Goal: Task Accomplishment & Management: Use online tool/utility

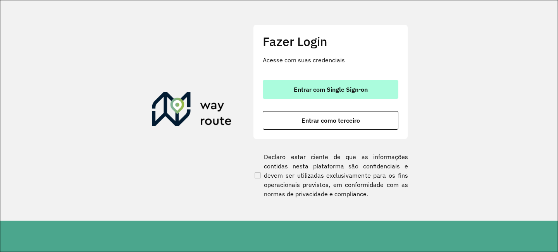
click at [284, 92] on button "Entrar com Single Sign-on" at bounding box center [331, 89] width 136 height 19
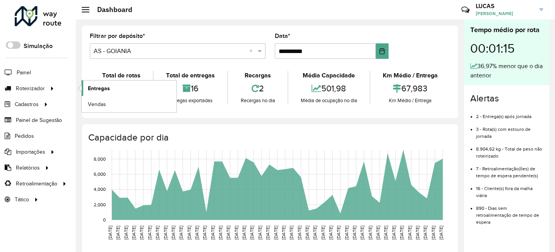
click at [98, 94] on link "Entregas" at bounding box center [129, 88] width 95 height 15
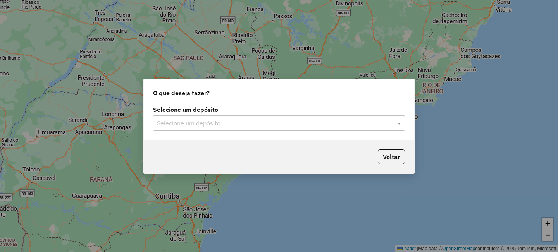
click at [241, 119] on input "text" at bounding box center [271, 123] width 229 height 9
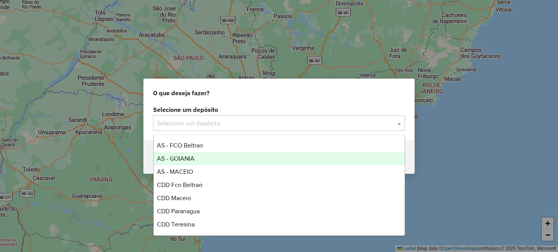
click at [205, 155] on div "AS - GOIANIA" at bounding box center [279, 158] width 251 height 13
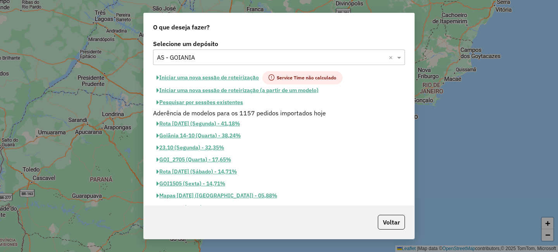
click at [211, 81] on button "Iniciar uma nova sessão de roteirização" at bounding box center [207, 77] width 109 height 13
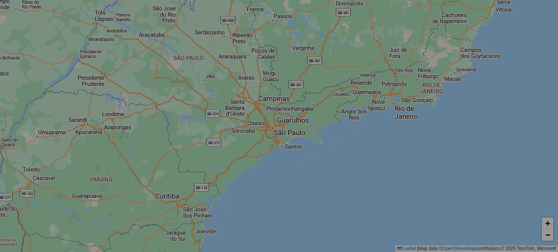
select select "*"
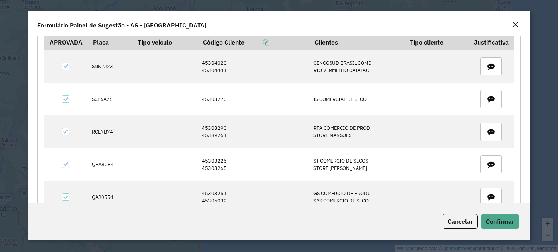
scroll to position [517, 0]
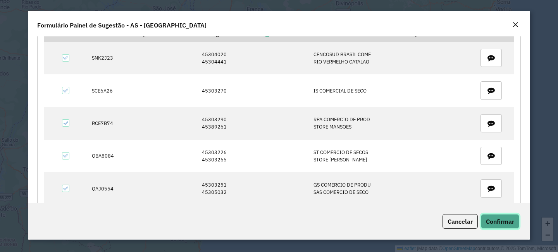
click at [492, 222] on span "Confirmar" at bounding box center [500, 222] width 28 height 8
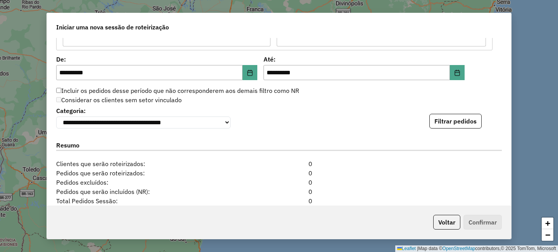
scroll to position [772, 0]
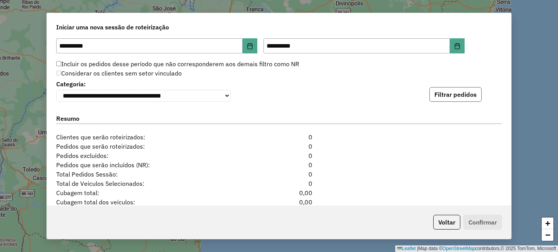
click at [437, 101] on button "Filtrar pedidos" at bounding box center [455, 94] width 52 height 15
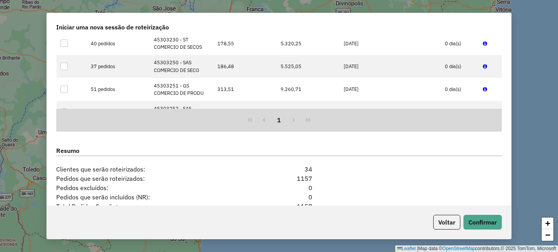
scroll to position [999, 0]
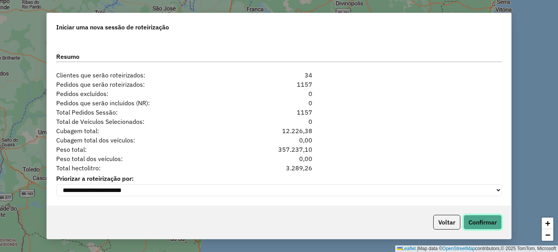
click at [484, 218] on button "Confirmar" at bounding box center [482, 222] width 38 height 15
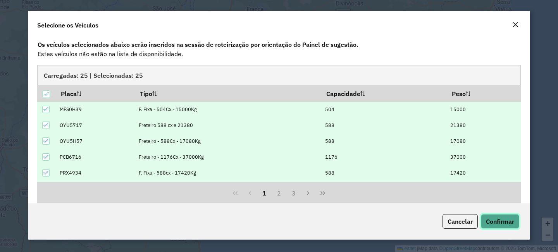
click at [484, 218] on button "Confirmar" at bounding box center [500, 221] width 38 height 15
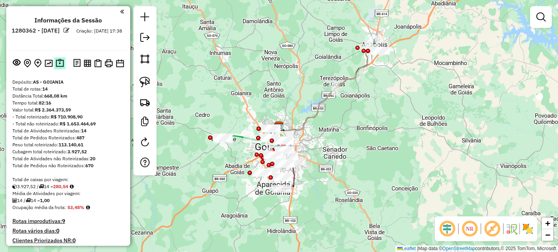
click at [57, 65] on img at bounding box center [60, 63] width 8 height 9
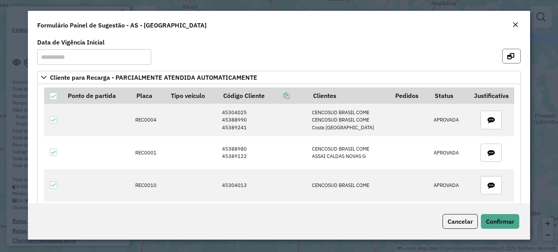
click at [516, 52] on button "button" at bounding box center [511, 56] width 19 height 15
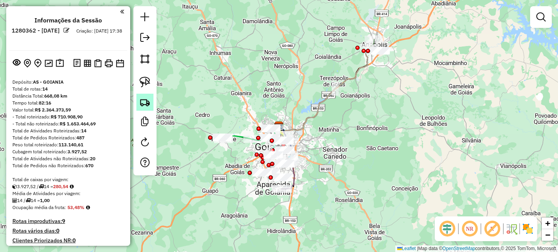
click at [141, 101] on img at bounding box center [144, 102] width 11 height 11
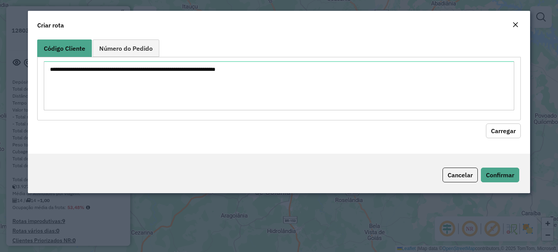
click at [392, 189] on div "Cancelar Confirmar" at bounding box center [279, 174] width 502 height 40
click at [521, 22] on div "Criar rota" at bounding box center [279, 24] width 502 height 26
click at [518, 24] on em "Close" at bounding box center [515, 25] width 6 height 6
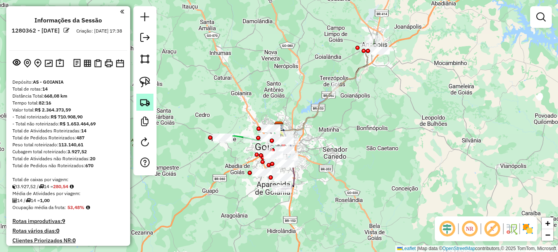
click at [144, 101] on img at bounding box center [144, 102] width 11 height 11
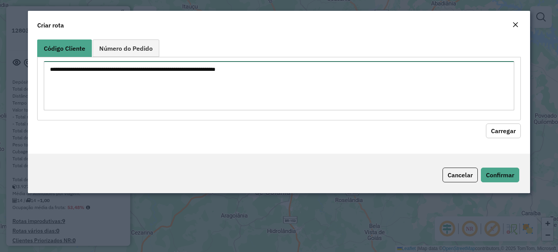
click at [168, 81] on textarea at bounding box center [279, 85] width 470 height 49
click at [162, 74] on textarea at bounding box center [279, 85] width 470 height 49
click at [196, 83] on textarea at bounding box center [279, 85] width 470 height 49
paste textarea "******** ********"
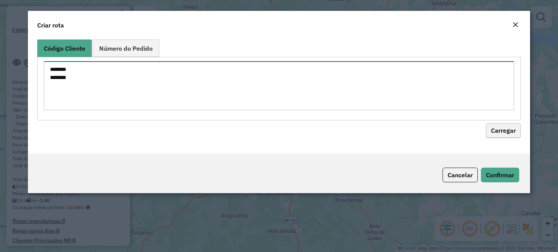
type textarea "******** ********"
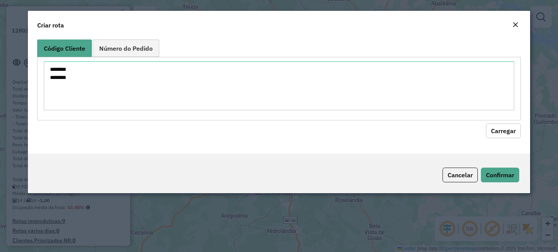
click at [506, 132] on button "Carregar" at bounding box center [503, 131] width 35 height 15
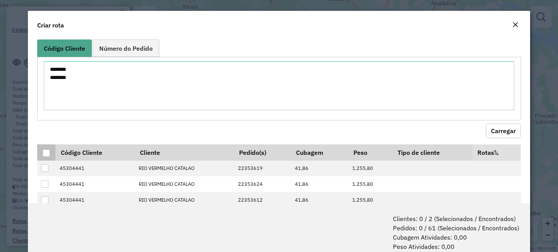
click at [47, 155] on div at bounding box center [46, 153] width 7 height 7
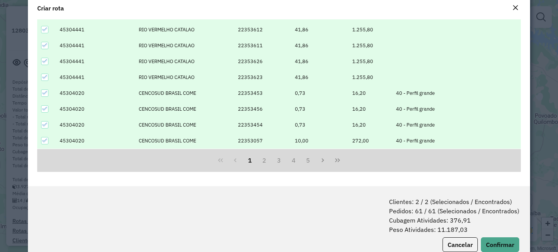
scroll to position [39, 0]
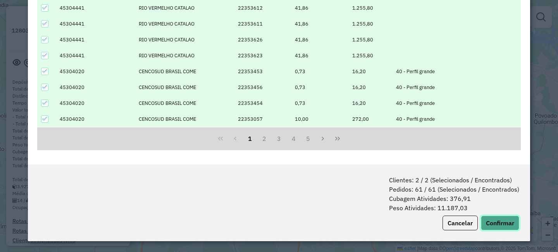
click at [507, 225] on button "Confirmar" at bounding box center [500, 223] width 38 height 15
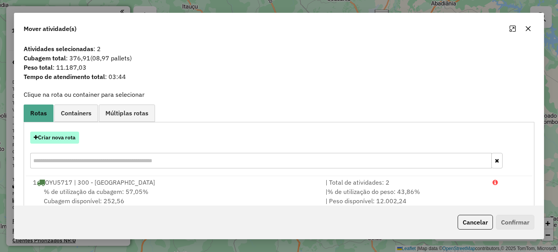
click at [61, 138] on button "Criar nova rota" at bounding box center [54, 138] width 49 height 12
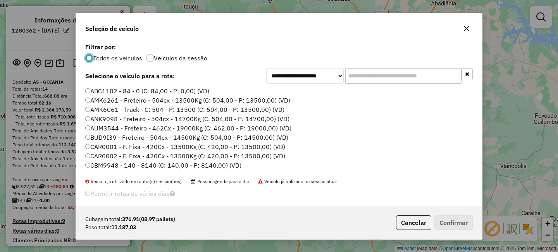
scroll to position [4, 2]
click at [399, 71] on input "text" at bounding box center [403, 75] width 116 height 15
click at [372, 72] on input "text" at bounding box center [403, 75] width 116 height 15
paste input "*******"
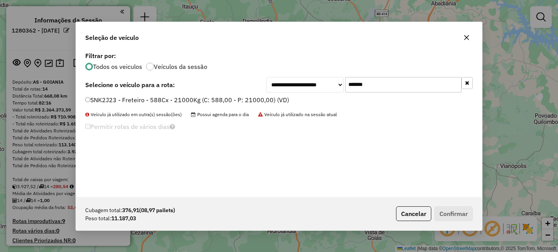
type input "*******"
click at [135, 96] on label "SNK2J23 - Freteiro - 588Cx - 21000Kg (C: 588,00 - P: 21000,00) (VD)" at bounding box center [187, 99] width 204 height 9
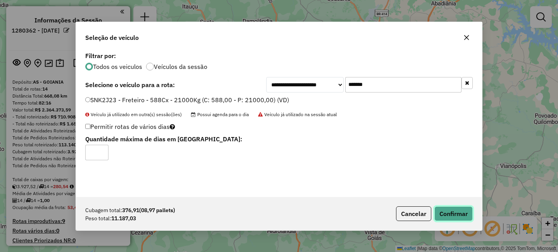
click at [466, 217] on button "Confirmar" at bounding box center [453, 213] width 38 height 15
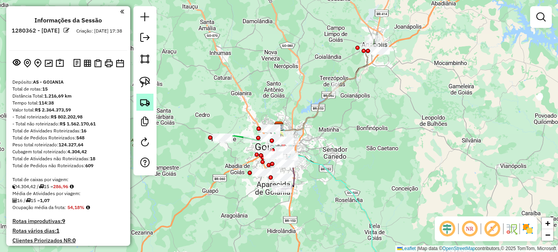
click at [150, 104] on img at bounding box center [144, 102] width 11 height 11
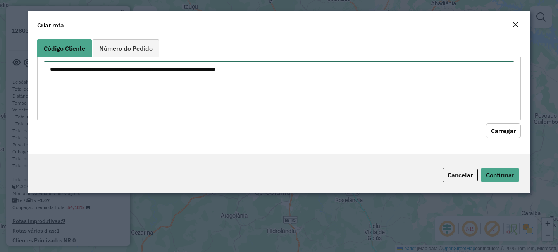
click at [158, 90] on textarea at bounding box center [279, 85] width 470 height 49
paste textarea "********"
type textarea "********"
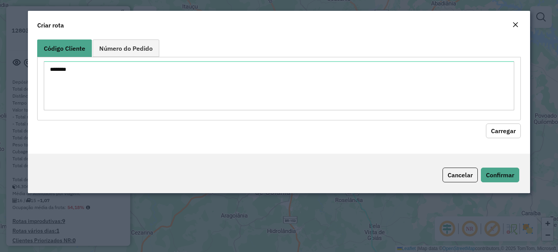
click at [519, 141] on div "Código Cliente Número do Pedido ******** Carregar" at bounding box center [279, 94] width 502 height 117
click at [512, 129] on button "Carregar" at bounding box center [503, 131] width 35 height 15
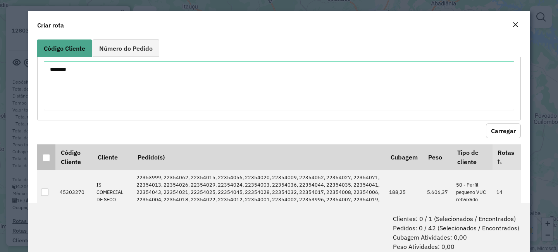
click at [45, 158] on div at bounding box center [46, 157] width 7 height 7
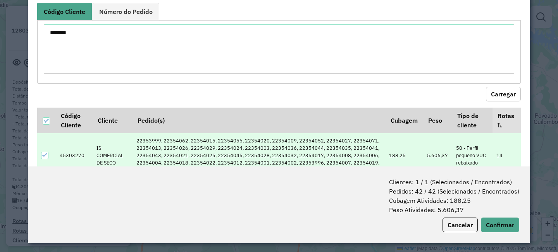
scroll to position [39, 0]
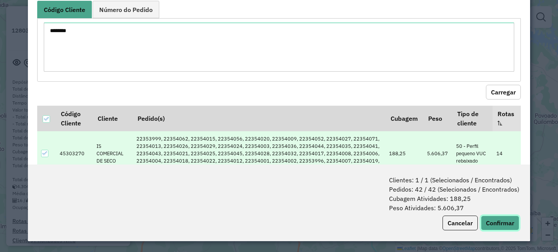
click at [506, 227] on button "Confirmar" at bounding box center [500, 223] width 38 height 15
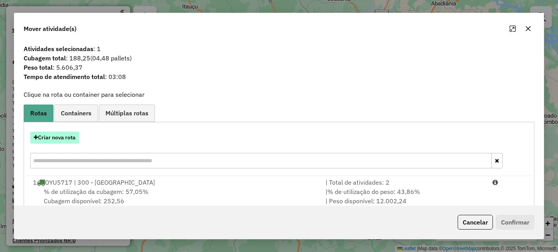
click at [65, 144] on button "Criar nova rota" at bounding box center [54, 138] width 49 height 12
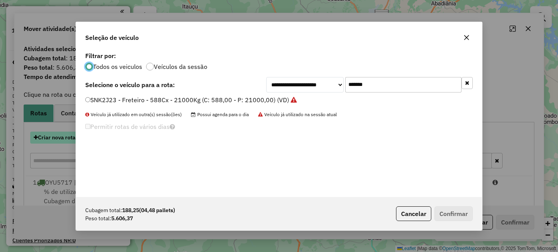
scroll to position [4, 2]
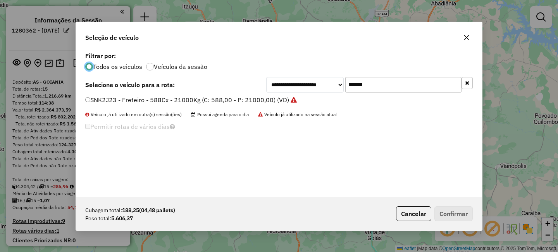
click at [379, 86] on input "*******" at bounding box center [403, 84] width 116 height 15
paste input "text"
type input "*******"
click at [218, 107] on div "SCE6A26 - F. Fixa - 210Cx - 7070Kg (C: 210,00 - P: 7070,00) (VD)" at bounding box center [279, 103] width 397 height 15
click at [219, 100] on label "SCE6A26 - F. Fixa - 210Cx - 7070Kg (C: 210,00 - P: 7070,00) (VD)" at bounding box center [184, 99] width 199 height 9
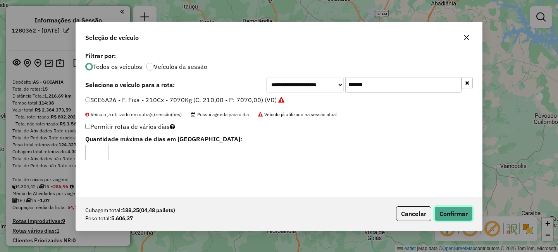
click at [455, 218] on button "Confirmar" at bounding box center [453, 213] width 38 height 15
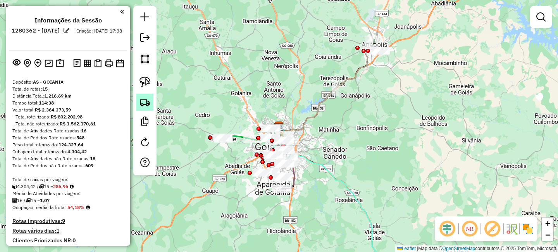
click at [144, 100] on img at bounding box center [144, 102] width 11 height 11
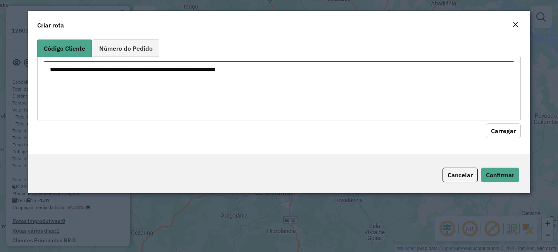
click at [157, 79] on textarea at bounding box center [279, 85] width 470 height 49
paste textarea "******** ********"
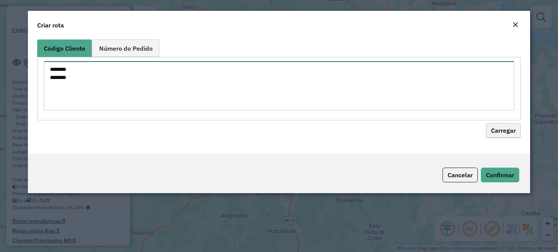
type textarea "******** ********"
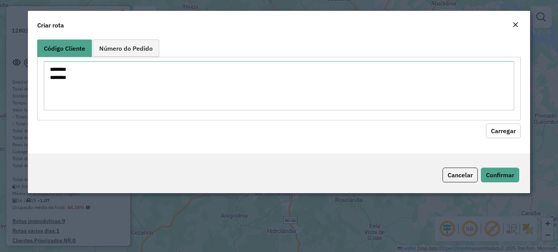
click at [511, 136] on button "Carregar" at bounding box center [503, 131] width 35 height 15
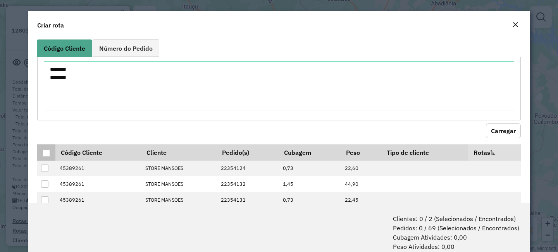
click at [44, 151] on div at bounding box center [46, 153] width 7 height 7
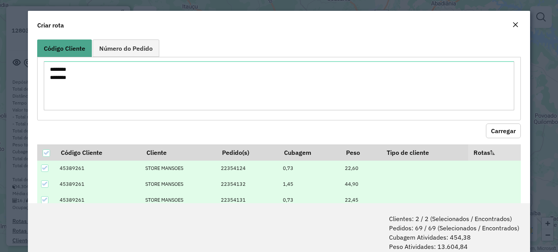
scroll to position [39, 0]
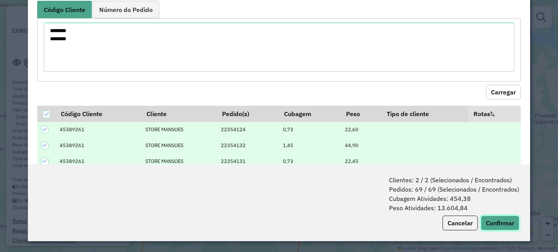
click at [511, 223] on button "Confirmar" at bounding box center [500, 223] width 38 height 15
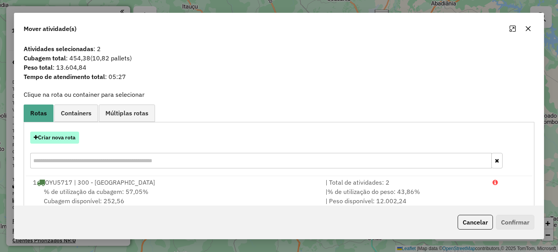
click at [38, 137] on button "Criar nova rota" at bounding box center [54, 138] width 49 height 12
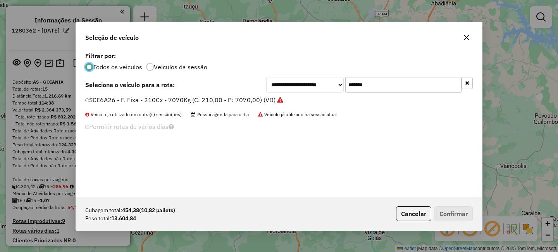
scroll to position [4, 2]
click at [399, 83] on input "*******" at bounding box center [403, 84] width 116 height 15
paste input "text"
type input "*******"
click at [169, 101] on label "RCE7B74 - F. Fixa - 588Cx - 16710Kg (C: 588,00 - P: 16710,00) (VD)" at bounding box center [188, 99] width 207 height 9
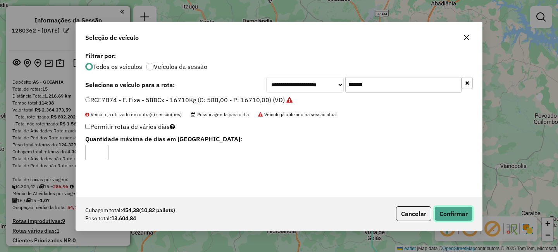
click at [454, 215] on button "Confirmar" at bounding box center [453, 213] width 38 height 15
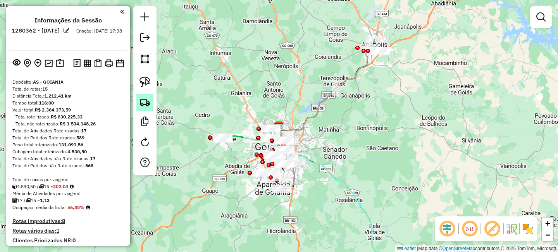
click at [143, 100] on img at bounding box center [144, 102] width 11 height 11
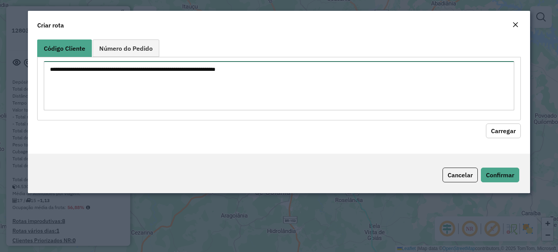
click at [168, 89] on textarea at bounding box center [279, 85] width 470 height 49
paste textarea "******** ********"
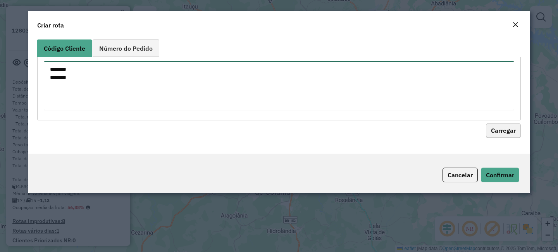
type textarea "******** ********"
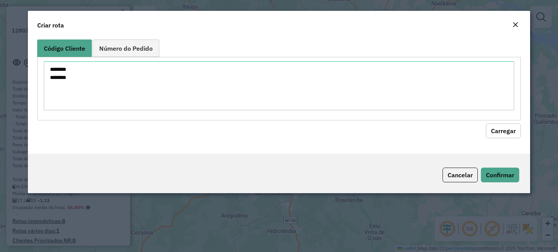
click at [511, 128] on button "Carregar" at bounding box center [503, 131] width 35 height 15
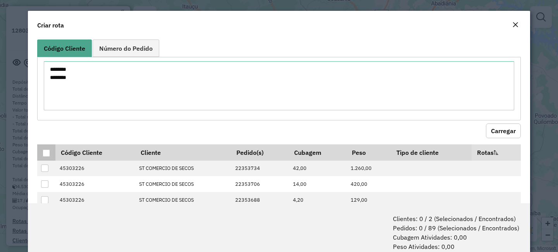
click at [43, 153] on div at bounding box center [46, 153] width 7 height 7
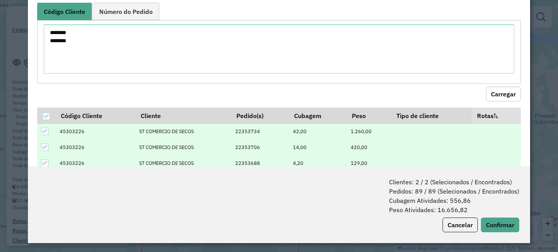
scroll to position [39, 0]
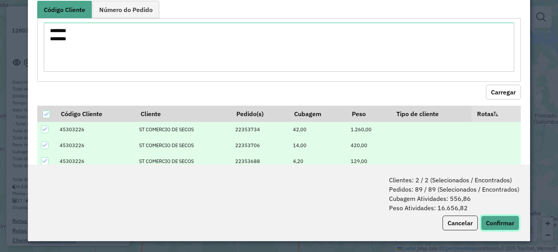
click at [512, 222] on button "Confirmar" at bounding box center [500, 223] width 38 height 15
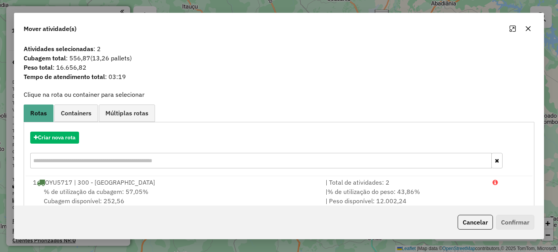
click at [77, 146] on div "Criar nova rota" at bounding box center [279, 151] width 507 height 50
click at [76, 142] on button "Criar nova rota" at bounding box center [54, 138] width 49 height 12
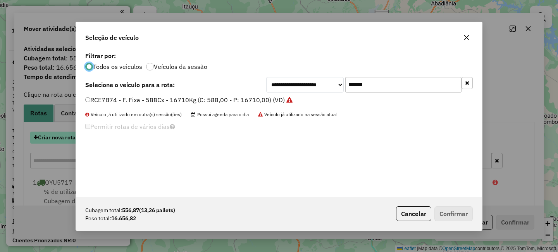
scroll to position [4, 2]
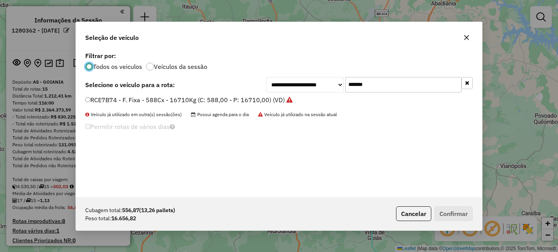
click at [398, 86] on input "*******" at bounding box center [403, 84] width 116 height 15
paste input "text"
type input "*******"
click at [212, 100] on label "QBA8084 - F. Fixa - 588Cx - 17850Kg (C: 588,00 - P: 17850,00) (VD)" at bounding box center [189, 99] width 208 height 9
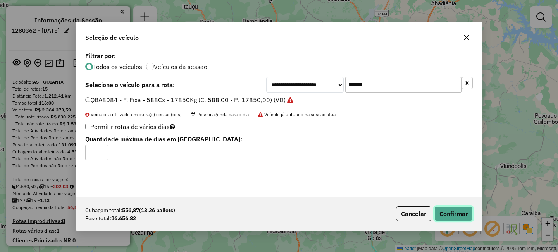
click at [468, 215] on button "Confirmar" at bounding box center [453, 213] width 38 height 15
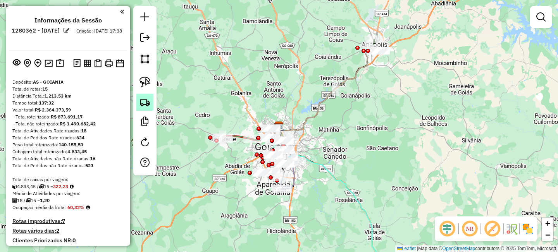
click at [146, 103] on img at bounding box center [144, 102] width 11 height 11
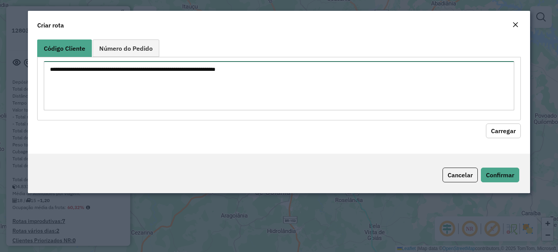
click at [174, 73] on textarea at bounding box center [279, 85] width 470 height 49
paste textarea "******** ********"
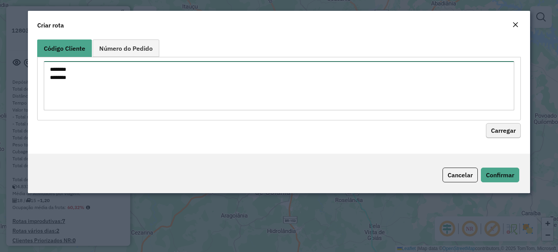
type textarea "******** ********"
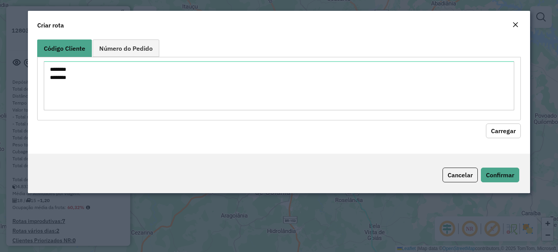
click at [508, 131] on button "Carregar" at bounding box center [503, 131] width 35 height 15
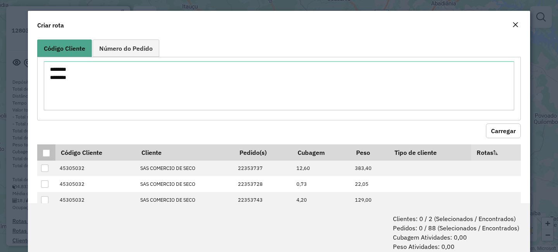
click at [45, 153] on div at bounding box center [46, 153] width 7 height 7
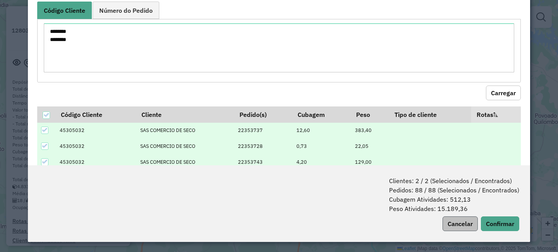
scroll to position [39, 0]
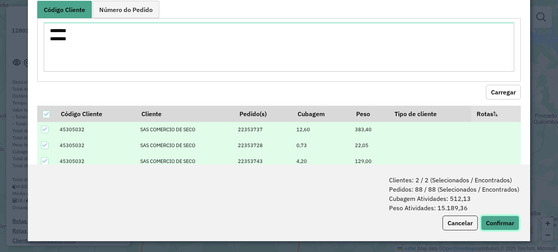
click at [499, 225] on button "Confirmar" at bounding box center [500, 223] width 38 height 15
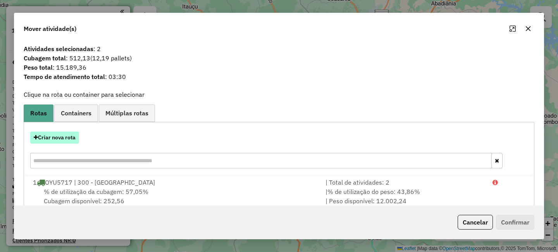
click at [61, 139] on button "Criar nova rota" at bounding box center [54, 138] width 49 height 12
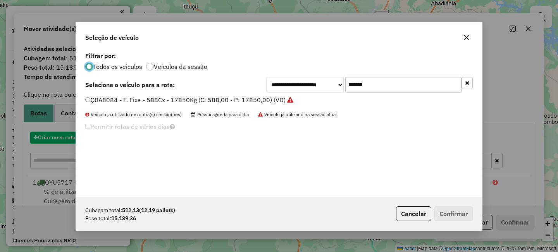
scroll to position [4, 2]
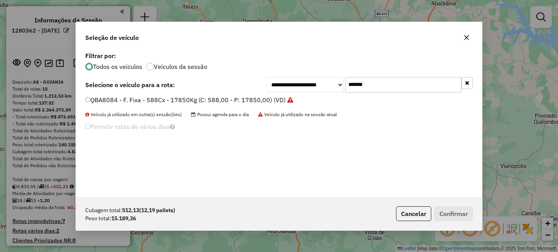
click at [392, 83] on input "*******" at bounding box center [403, 84] width 116 height 15
paste input "text"
type input "*******"
click at [266, 99] on label "QAJ0554 - F. Fixa - 588cx - 17420Kg (C: 588,00 - P: 17420,00) (VD)" at bounding box center [188, 99] width 206 height 9
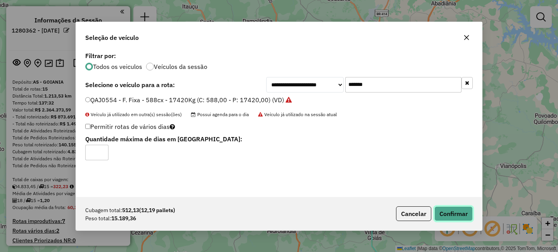
click at [463, 219] on button "Confirmar" at bounding box center [453, 213] width 38 height 15
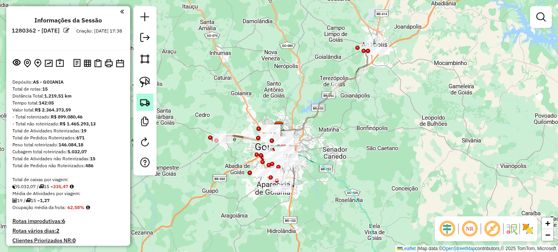
click at [143, 109] on link at bounding box center [144, 102] width 17 height 17
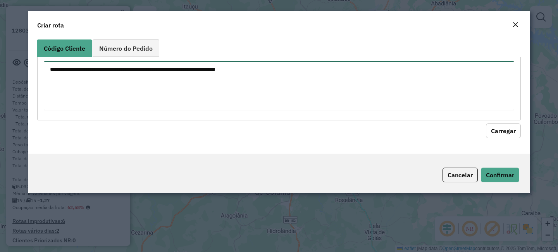
click at [196, 97] on textarea at bounding box center [279, 85] width 470 height 49
paste textarea "******** ********"
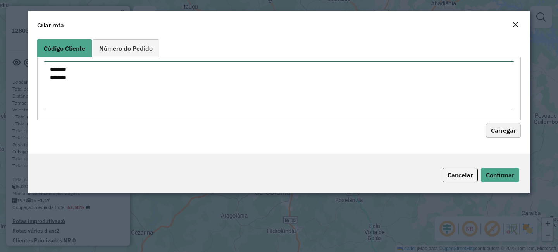
type textarea "******** ********"
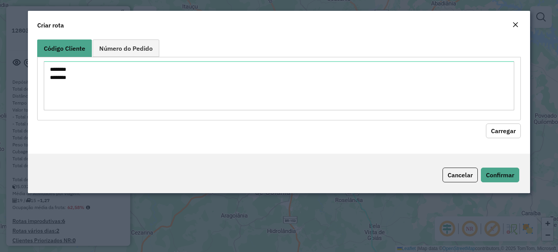
click at [498, 136] on button "Carregar" at bounding box center [503, 131] width 35 height 15
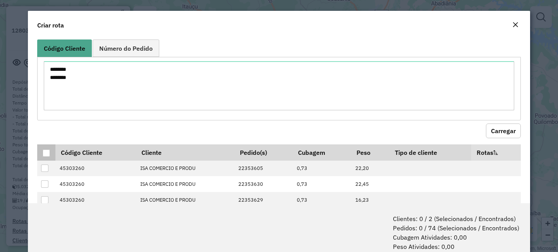
click at [46, 151] on div at bounding box center [46, 153] width 7 height 7
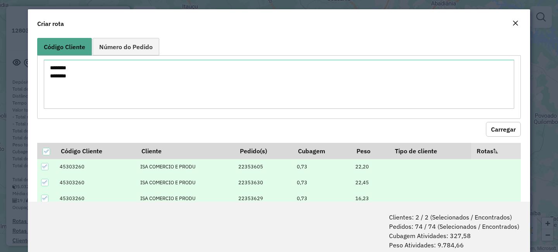
scroll to position [39, 0]
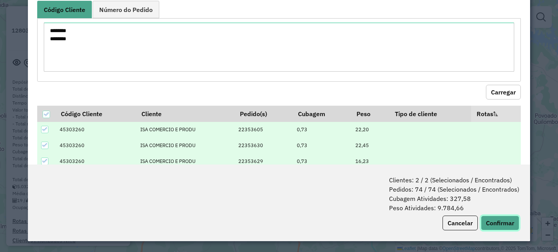
click at [510, 222] on button "Confirmar" at bounding box center [500, 223] width 38 height 15
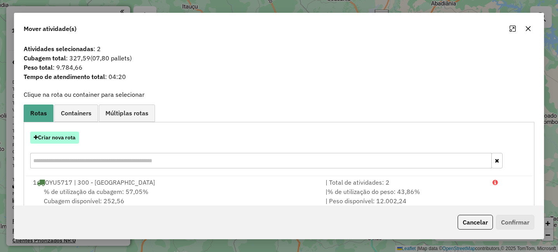
click at [71, 143] on button "Criar nova rota" at bounding box center [54, 138] width 49 height 12
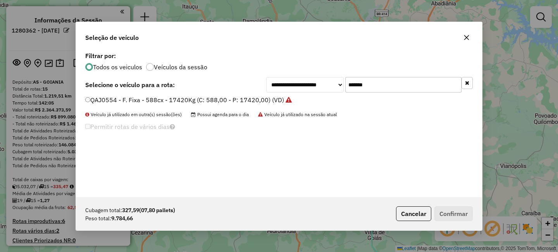
scroll to position [4, 2]
click at [395, 86] on input "*******" at bounding box center [403, 84] width 116 height 15
paste input "text"
type input "*******"
click at [193, 101] on label "PRX5174 - F. Fixa - 588cx - 17420Kg (C: 588,00 - P: 17420,00) (VD)" at bounding box center [188, 99] width 207 height 9
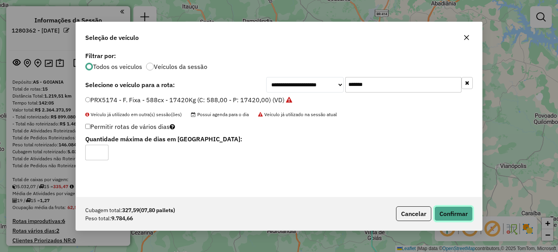
click at [448, 212] on button "Confirmar" at bounding box center [453, 213] width 38 height 15
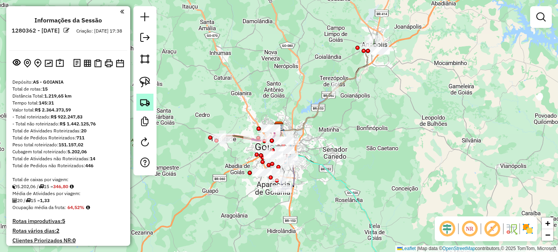
click at [146, 104] on img at bounding box center [144, 102] width 11 height 11
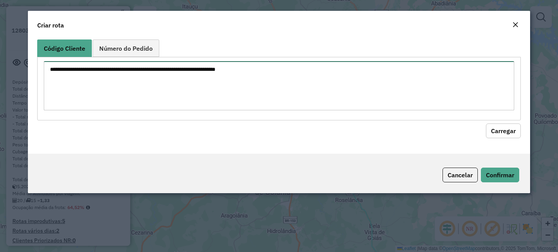
click at [160, 79] on textarea at bounding box center [279, 85] width 470 height 49
paste textarea "********"
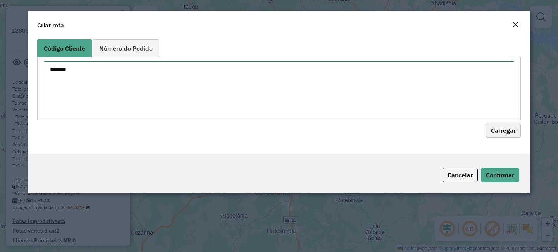
type textarea "********"
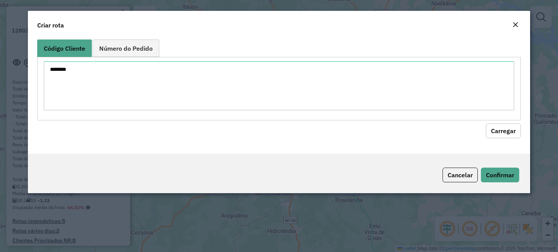
click at [503, 130] on button "Carregar" at bounding box center [503, 131] width 35 height 15
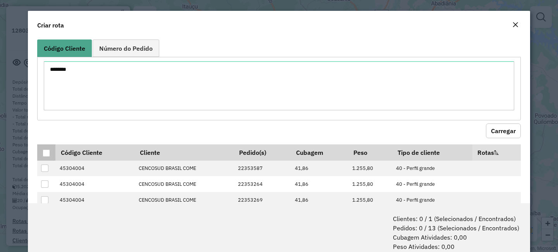
click at [47, 150] on div at bounding box center [46, 153] width 7 height 7
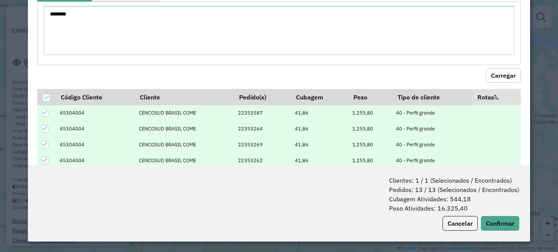
scroll to position [39, 0]
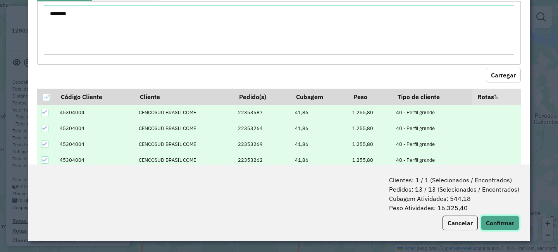
click at [506, 220] on button "Confirmar" at bounding box center [500, 223] width 38 height 15
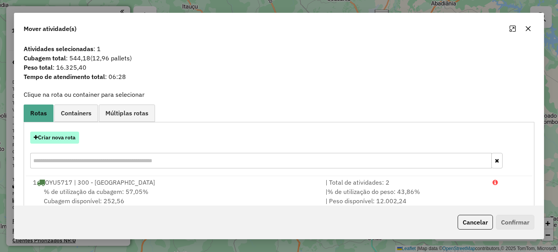
click at [61, 140] on button "Criar nova rota" at bounding box center [54, 138] width 49 height 12
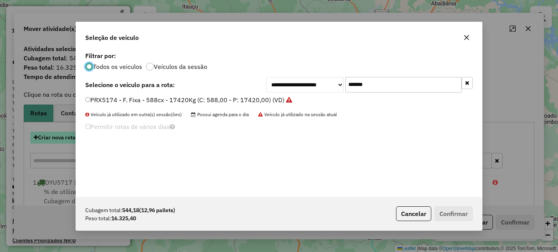
scroll to position [4, 2]
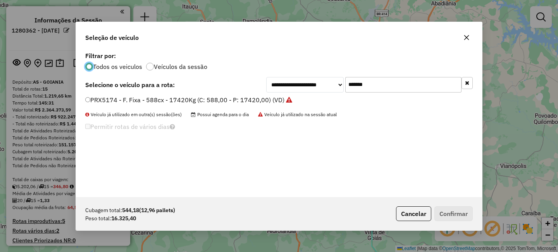
click at [403, 88] on input "*******" at bounding box center [403, 84] width 116 height 15
paste input "text"
type input "*******"
click at [217, 104] on li "PRX5164 - F. Fixa - 588cx - 17420Kg (C: 588,00 - P: 17420,00) (VD)" at bounding box center [278, 100] width 387 height 9
click at [117, 105] on div "PRX5164 - F. Fixa - 588cx - 17420Kg (C: 588,00 - P: 17420,00) (VD)" at bounding box center [279, 103] width 397 height 15
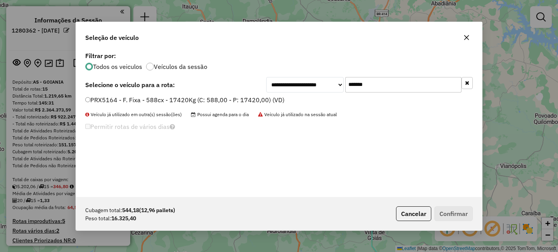
click at [115, 103] on label "PRX5164 - F. Fixa - 588cx - 17420Kg (C: 588,00 - P: 17420,00) (VD)" at bounding box center [184, 99] width 199 height 9
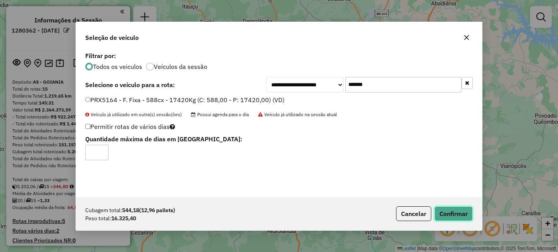
click at [456, 213] on button "Confirmar" at bounding box center [453, 213] width 38 height 15
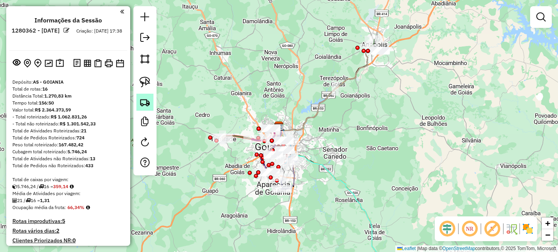
click at [146, 106] on img at bounding box center [144, 102] width 11 height 11
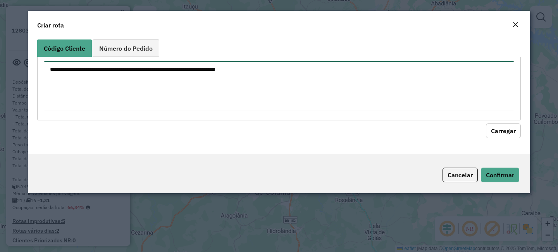
click at [177, 86] on textarea at bounding box center [279, 85] width 470 height 49
click at [140, 76] on textarea at bounding box center [279, 85] width 470 height 49
paste textarea "******** ********"
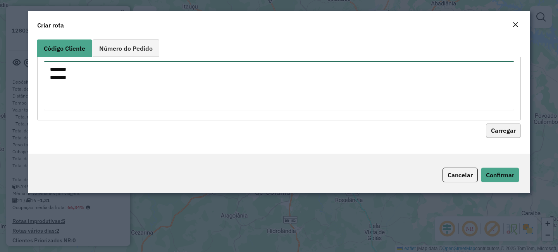
type textarea "******** ********"
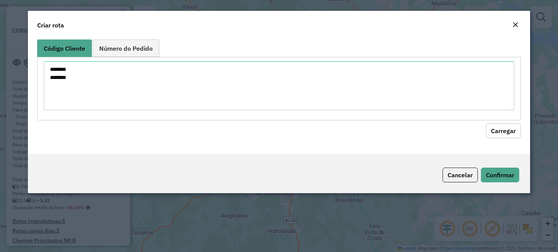
click at [517, 134] on button "Carregar" at bounding box center [503, 131] width 35 height 15
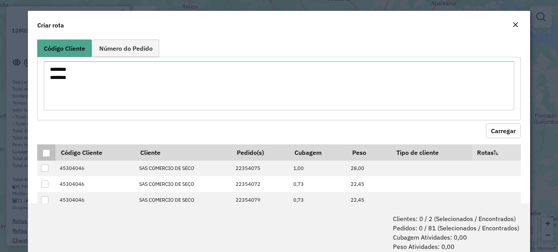
click at [40, 155] on th at bounding box center [46, 152] width 18 height 16
click at [48, 154] on div at bounding box center [46, 153] width 7 height 7
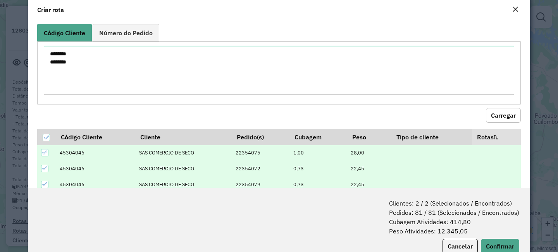
scroll to position [29, 0]
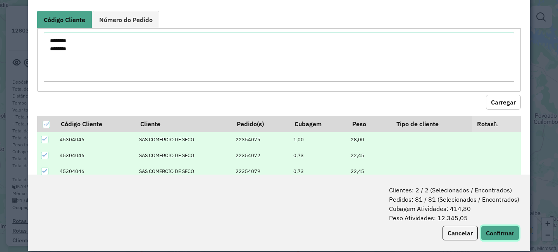
click at [502, 235] on button "Confirmar" at bounding box center [500, 233] width 38 height 15
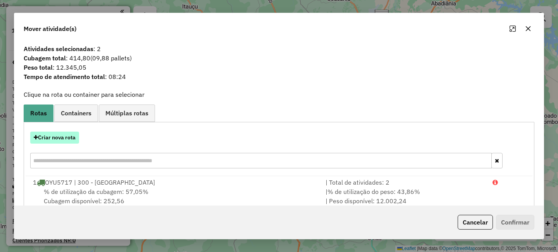
click at [62, 135] on button "Criar nova rota" at bounding box center [54, 138] width 49 height 12
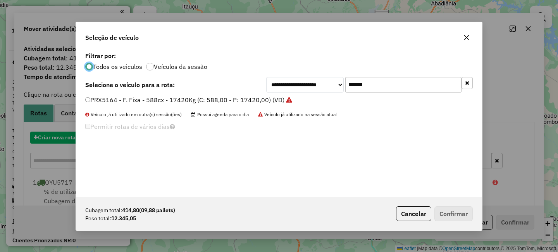
scroll to position [4, 2]
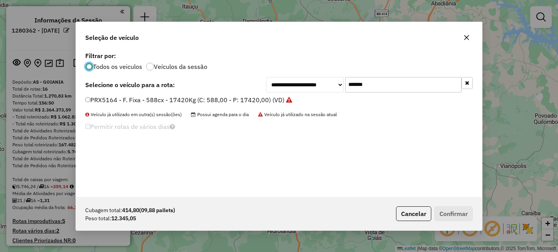
click at [404, 88] on input "*******" at bounding box center [403, 84] width 116 height 15
paste input "text"
type input "*******"
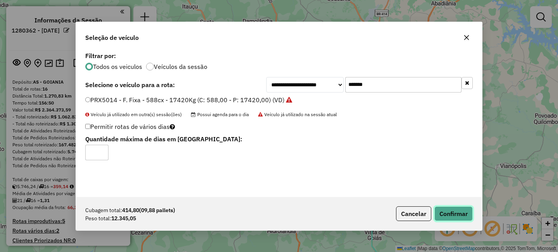
click at [454, 217] on button "Confirmar" at bounding box center [453, 213] width 38 height 15
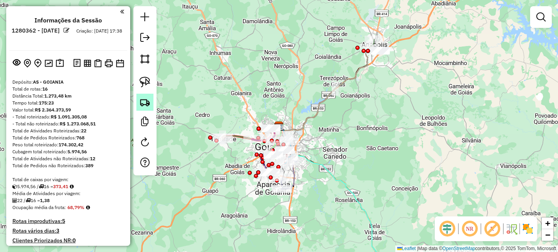
click at [142, 103] on img at bounding box center [144, 102] width 11 height 11
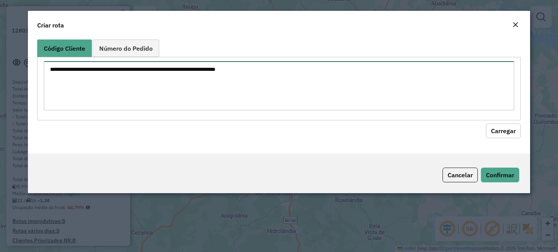
click at [210, 91] on textarea at bounding box center [279, 85] width 470 height 49
paste textarea "********"
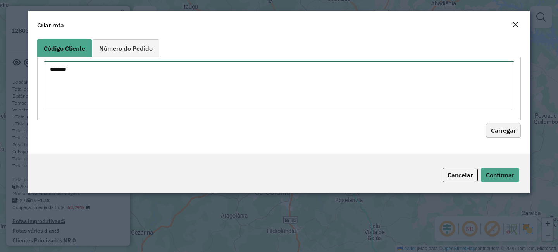
type textarea "********"
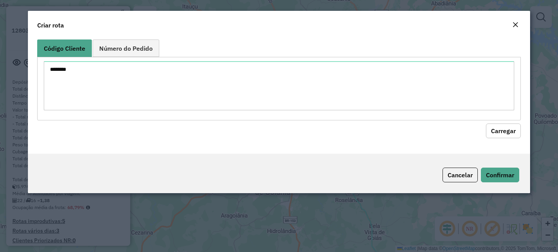
click at [505, 127] on button "Carregar" at bounding box center [503, 131] width 35 height 15
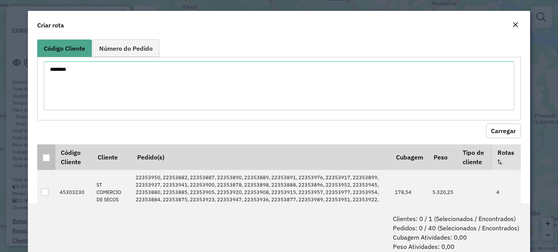
click at [54, 158] on th at bounding box center [46, 157] width 18 height 26
click at [49, 156] on div at bounding box center [46, 157] width 7 height 7
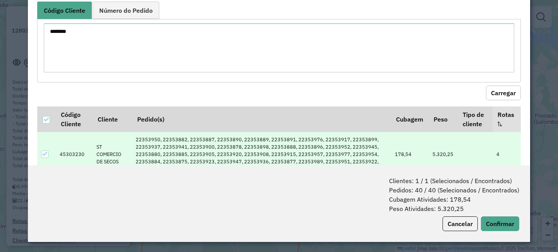
scroll to position [39, 0]
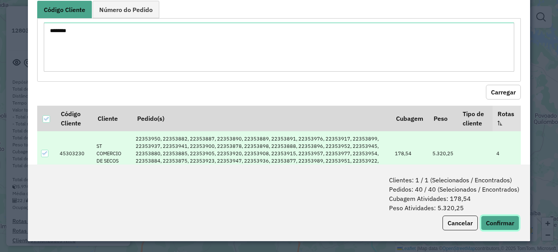
click at [501, 222] on button "Confirmar" at bounding box center [500, 223] width 38 height 15
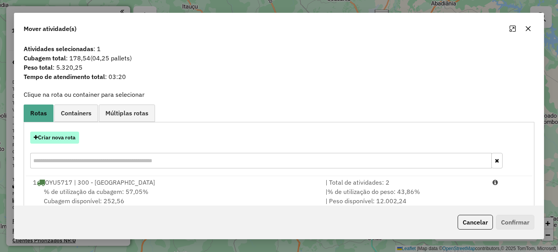
click at [57, 134] on button "Criar nova rota" at bounding box center [54, 138] width 49 height 12
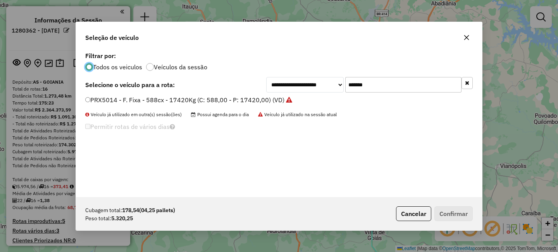
scroll to position [4, 2]
click at [401, 85] on input "*******" at bounding box center [403, 84] width 116 height 15
paste input "text"
type input "*******"
click at [157, 105] on div "PRX4974 - F. Fixa - 588cx - 17420Kg (C: 588,00 - P: 17420,00) (VD)" at bounding box center [279, 103] width 397 height 15
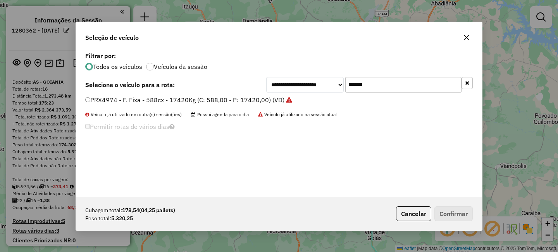
click at [163, 97] on label "PRX4974 - F. Fixa - 588cx - 17420Kg (C: 588,00 - P: 17420,00) (VD)" at bounding box center [188, 99] width 207 height 9
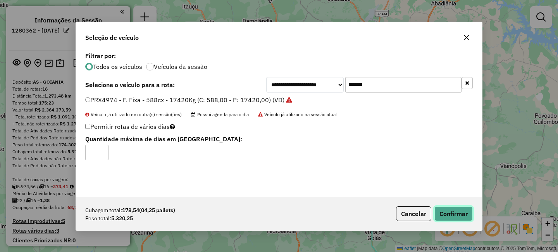
click at [457, 211] on button "Confirmar" at bounding box center [453, 213] width 38 height 15
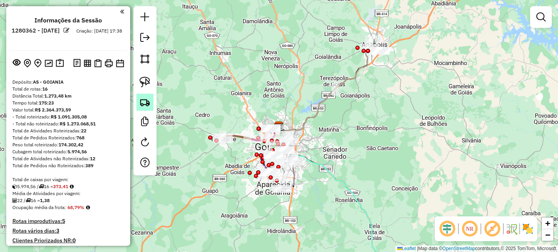
click at [143, 106] on img at bounding box center [144, 102] width 11 height 11
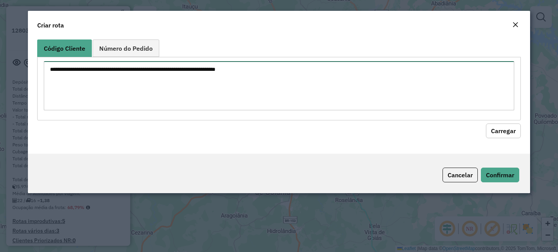
click at [197, 92] on textarea at bounding box center [279, 85] width 470 height 49
paste textarea "********"
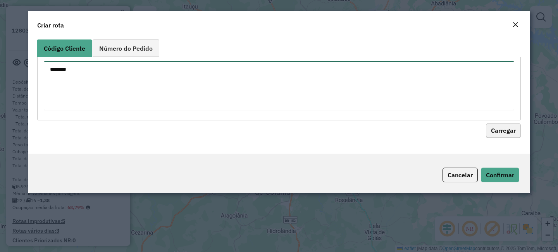
type textarea "********"
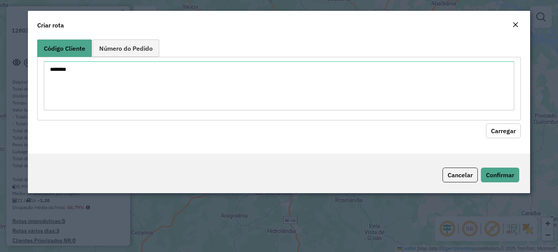
click at [508, 127] on button "Carregar" at bounding box center [503, 131] width 35 height 15
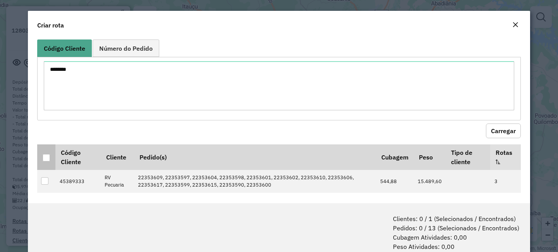
click at [41, 156] on th at bounding box center [46, 157] width 18 height 26
click at [50, 160] on div at bounding box center [47, 158] width 8 height 8
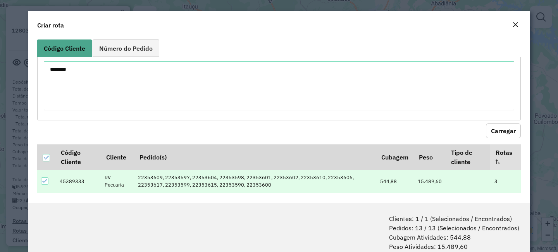
scroll to position [12, 0]
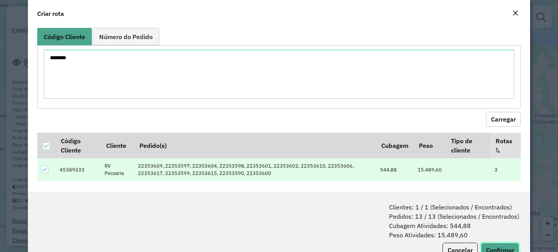
click at [505, 251] on button "Confirmar" at bounding box center [500, 250] width 38 height 15
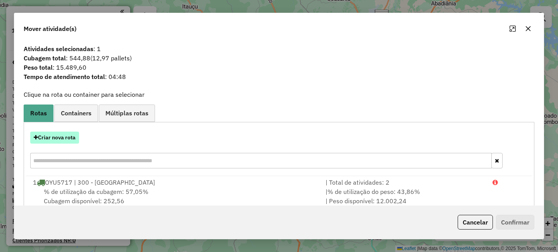
click at [71, 140] on button "Criar nova rota" at bounding box center [54, 138] width 49 height 12
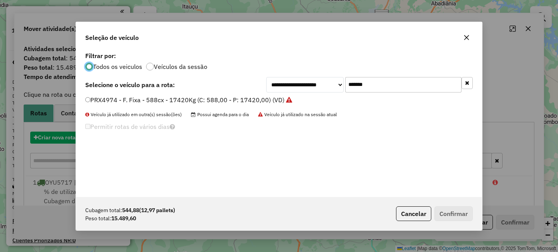
scroll to position [4, 2]
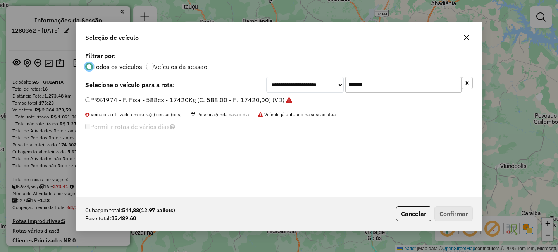
click at [378, 78] on input "*******" at bounding box center [403, 84] width 116 height 15
paste input "text"
type input "*******"
click at [91, 100] on label "PRX4934 - F. Fixa - 588cx - 17420Kg (C: 588,00 - P: 17420,00) (VD)" at bounding box center [188, 99] width 207 height 9
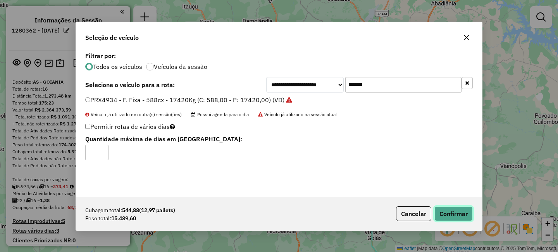
click at [462, 220] on button "Confirmar" at bounding box center [453, 213] width 38 height 15
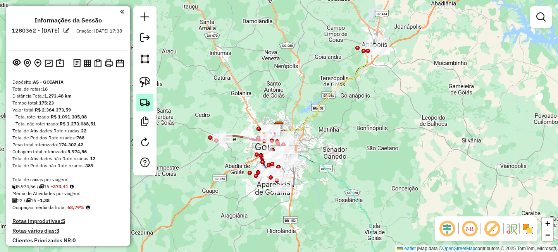
click at [143, 103] on img at bounding box center [144, 102] width 11 height 11
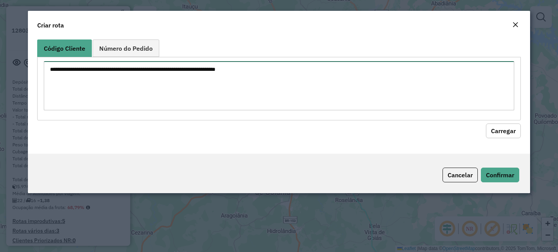
click at [183, 68] on textarea at bounding box center [279, 85] width 470 height 49
paste textarea "********"
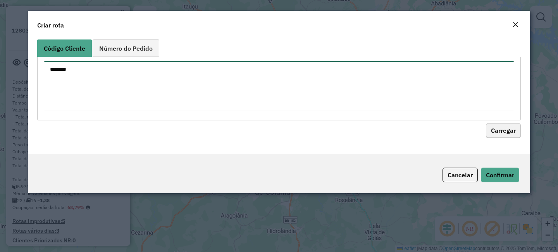
type textarea "********"
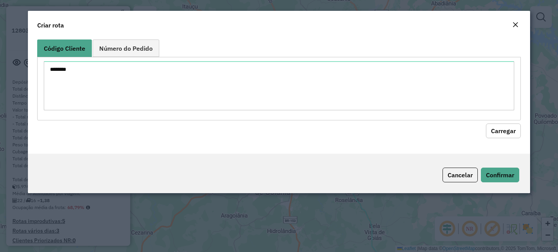
click at [498, 138] on button "Carregar" at bounding box center [503, 131] width 35 height 15
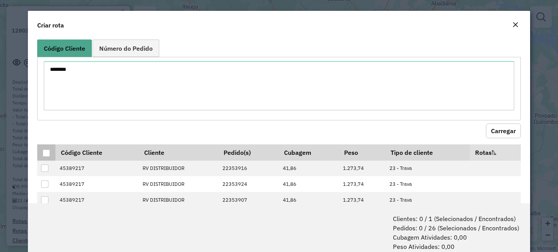
click at [44, 155] on div at bounding box center [46, 153] width 7 height 7
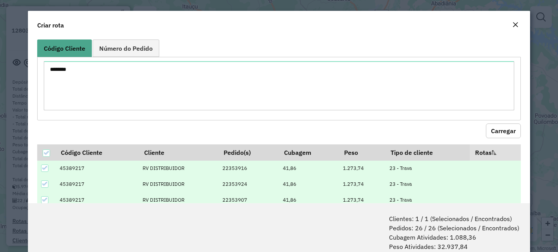
scroll to position [39, 0]
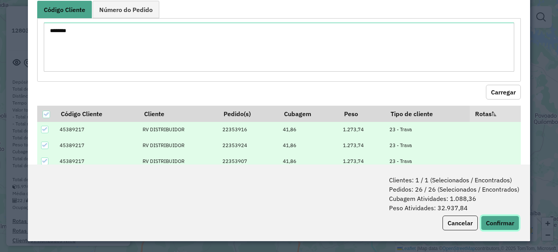
click at [500, 226] on button "Confirmar" at bounding box center [500, 223] width 38 height 15
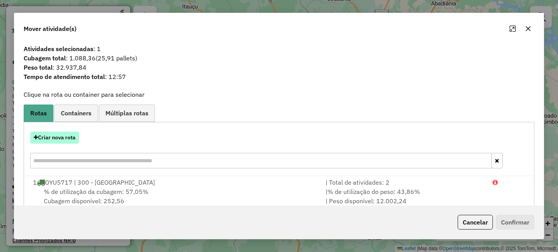
click at [55, 137] on button "Criar nova rota" at bounding box center [54, 138] width 49 height 12
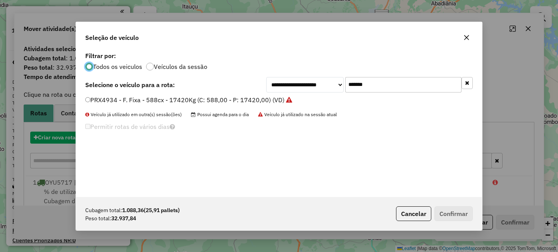
scroll to position [4, 2]
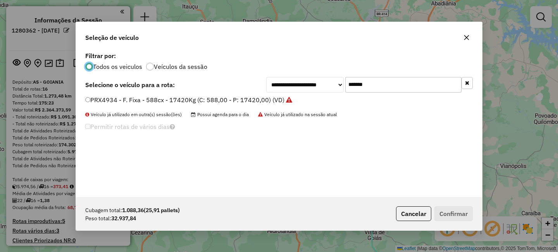
click at [397, 81] on input "*******" at bounding box center [403, 84] width 116 height 15
paste input "text"
type input "*******"
click at [122, 97] on label "PCB6716 - Freteiro - 1176Cx - 37000Kg (C: 1176,00 - P: 37000,00) (VD)" at bounding box center [191, 99] width 212 height 9
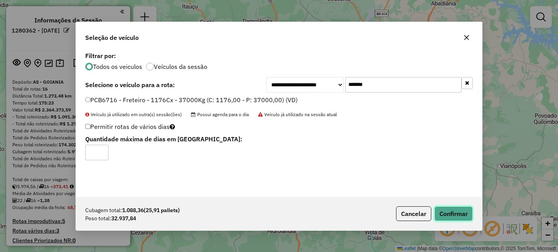
click at [455, 219] on button "Confirmar" at bounding box center [453, 213] width 38 height 15
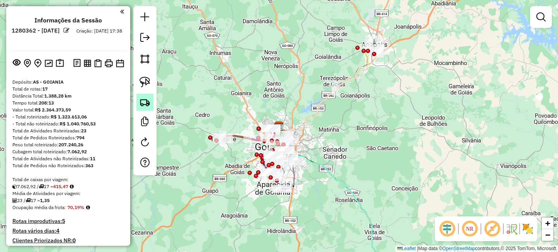
click at [145, 104] on img at bounding box center [144, 102] width 11 height 11
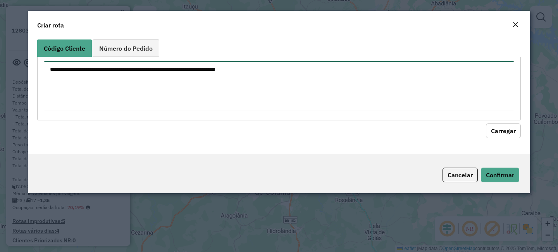
click at [173, 82] on textarea at bounding box center [279, 85] width 470 height 49
paste textarea "********"
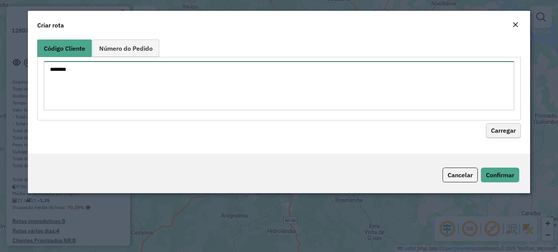
type textarea "********"
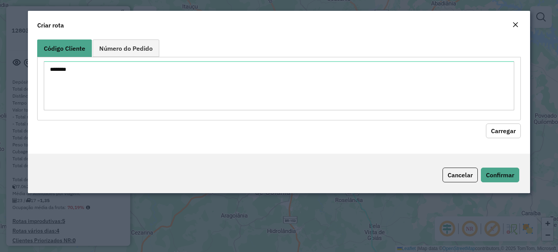
click at [507, 132] on button "Carregar" at bounding box center [503, 131] width 35 height 15
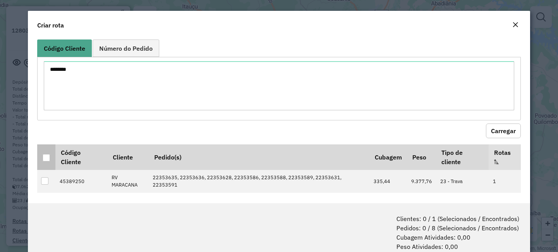
click at [47, 154] on div at bounding box center [46, 157] width 7 height 7
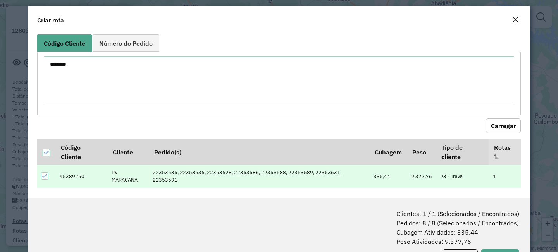
scroll to position [12, 0]
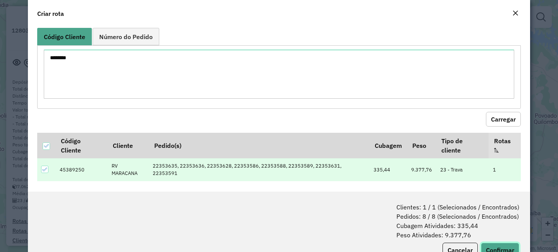
click at [502, 243] on button "Confirmar" at bounding box center [500, 250] width 38 height 15
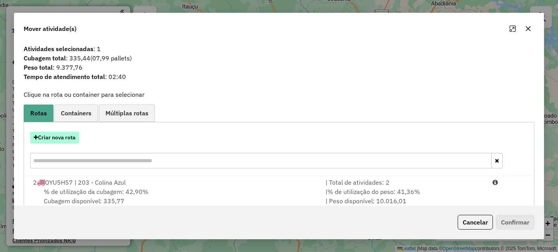
click at [70, 138] on button "Criar nova rota" at bounding box center [54, 138] width 49 height 12
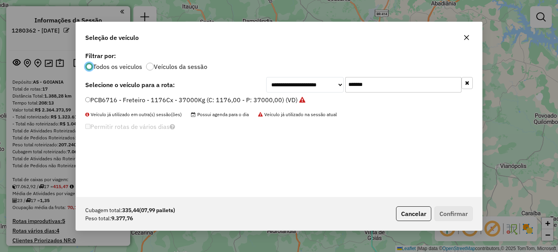
scroll to position [4, 2]
click at [383, 88] on input "*******" at bounding box center [403, 84] width 116 height 15
paste input "text"
type input "*******"
click at [150, 101] on label "OYU5717 - Freteiro 588 cx e 21380 (C: 588,00 - P: 21380,00) (VD)" at bounding box center [187, 99] width 204 height 9
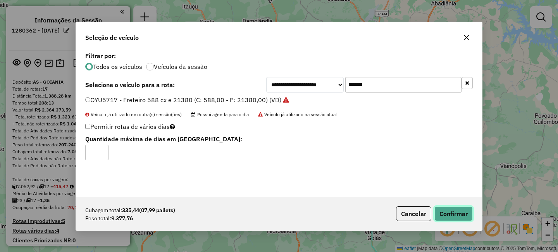
click at [455, 213] on button "Confirmar" at bounding box center [453, 213] width 38 height 15
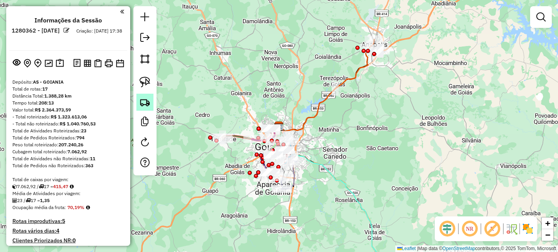
click at [144, 105] on img at bounding box center [144, 102] width 11 height 11
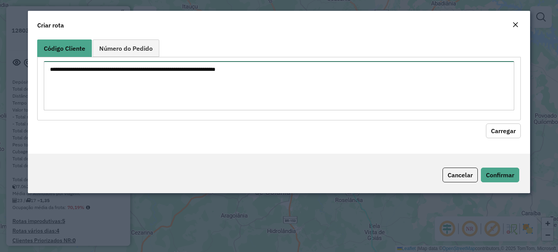
click at [216, 84] on textarea at bounding box center [279, 85] width 470 height 49
paste textarea "******** ********"
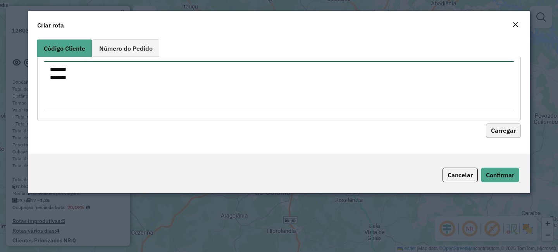
type textarea "******** ********"
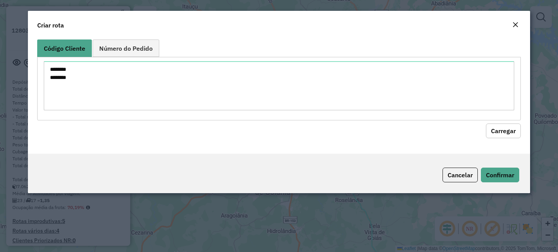
click at [507, 133] on button "Carregar" at bounding box center [503, 131] width 35 height 15
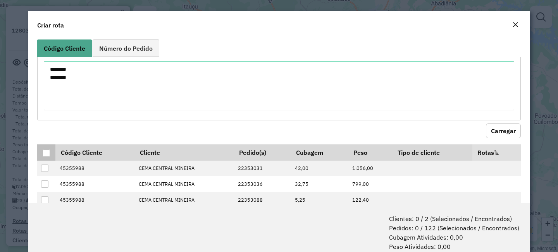
click at [46, 152] on div at bounding box center [46, 153] width 7 height 7
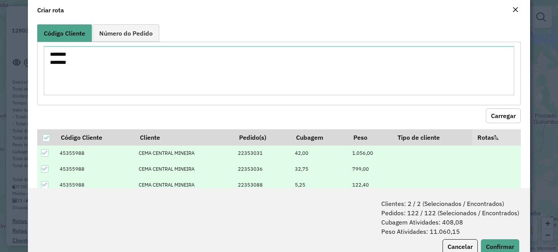
scroll to position [39, 0]
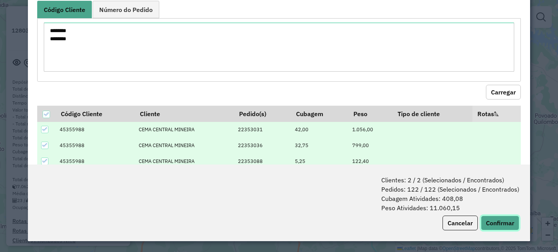
click at [504, 227] on button "Confirmar" at bounding box center [500, 223] width 38 height 15
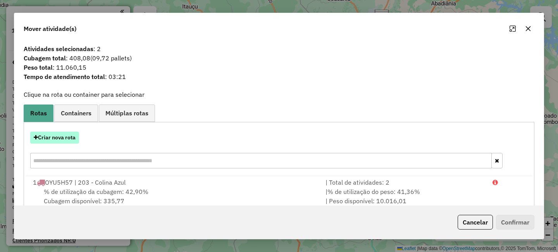
click at [56, 138] on button "Criar nova rota" at bounding box center [54, 138] width 49 height 12
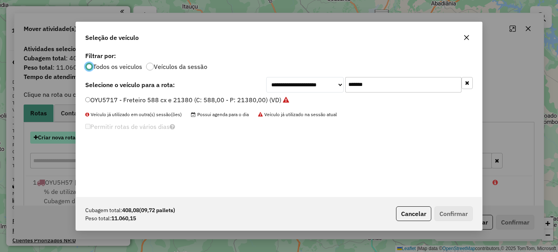
scroll to position [4, 2]
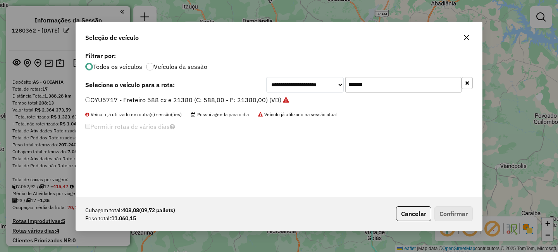
click at [398, 84] on input "*******" at bounding box center [403, 84] width 116 height 15
paste input "text"
type input "*******"
click at [95, 103] on label "MFS0H39 - F. Fixa - 504Cx - 15000Kg (C: 504,00 - P: 15000,00) (VD)" at bounding box center [185, 99] width 201 height 9
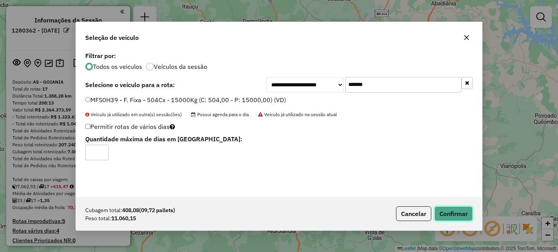
click at [462, 215] on button "Confirmar" at bounding box center [453, 213] width 38 height 15
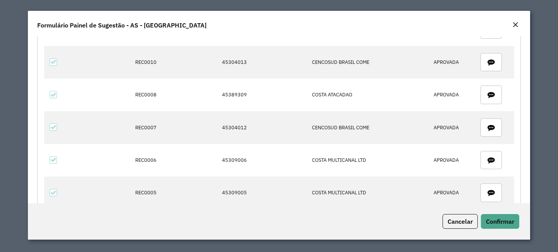
scroll to position [124, 0]
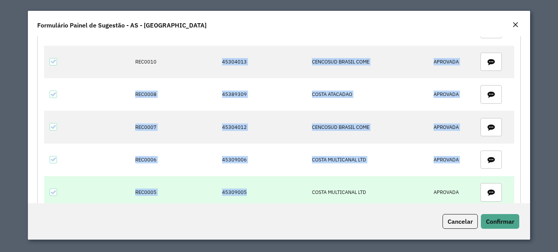
drag, startPoint x: 220, startPoint y: 62, endPoint x: 253, endPoint y: 190, distance: 131.9
click at [253, 190] on tbody "REC0004 45304025 45388990 45389241 CENCOSUD [GEOGRAPHIC_DATA] COME CENCOSUD [GE…" at bounding box center [279, 143] width 470 height 327
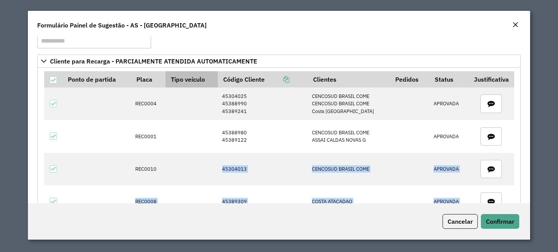
scroll to position [16, 0]
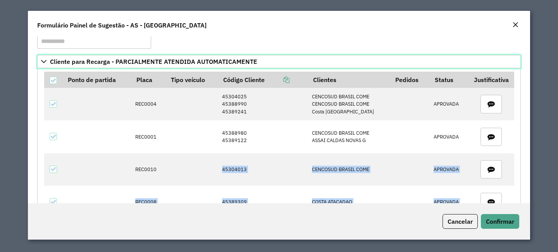
drag, startPoint x: 151, startPoint y: 60, endPoint x: 270, endPoint y: 50, distance: 119.3
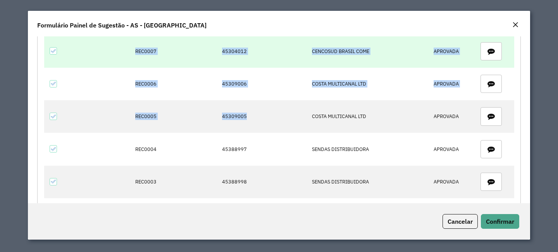
scroll to position [151, 0]
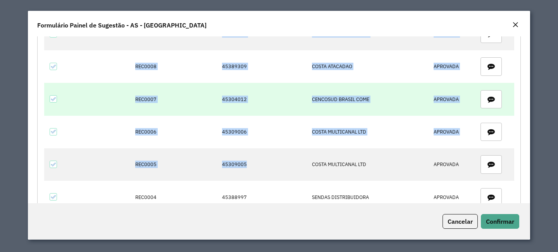
click at [256, 112] on td "45304012" at bounding box center [263, 99] width 90 height 33
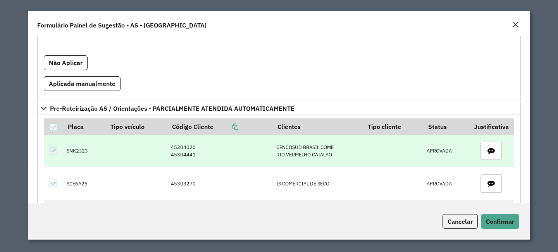
scroll to position [466, 0]
drag, startPoint x: 184, startPoint y: 148, endPoint x: 205, endPoint y: 146, distance: 21.4
click at [205, 146] on td "45304020 45304441" at bounding box center [220, 150] width 106 height 33
drag, startPoint x: 175, startPoint y: 147, endPoint x: 210, endPoint y: 140, distance: 35.6
click at [210, 140] on td "45304020 45304441" at bounding box center [220, 150] width 106 height 33
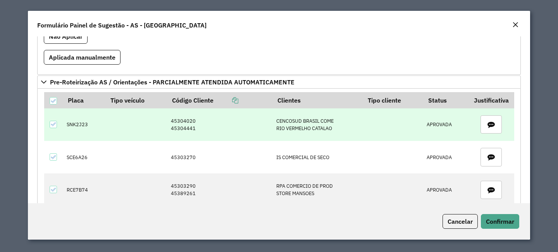
scroll to position [507, 0]
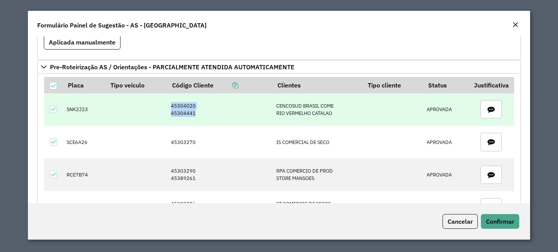
drag, startPoint x: 198, startPoint y: 117, endPoint x: 157, endPoint y: 113, distance: 40.8
click at [157, 113] on tr "SNK2J23 45304020 45304441 CENCOSUD [GEOGRAPHIC_DATA] COME RIO VERMELHO CATALAO …" at bounding box center [279, 109] width 470 height 33
click at [175, 107] on td "45304020 45304441" at bounding box center [220, 109] width 106 height 33
drag, startPoint x: 210, startPoint y: 109, endPoint x: 168, endPoint y: 112, distance: 42.7
click at [168, 112] on td "45304020 45304441" at bounding box center [220, 109] width 106 height 33
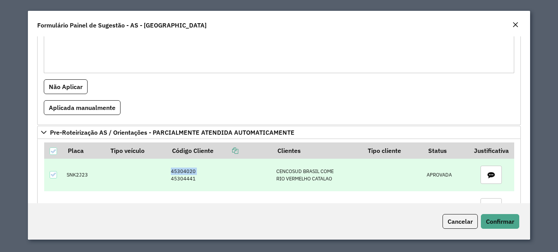
scroll to position [461, 0]
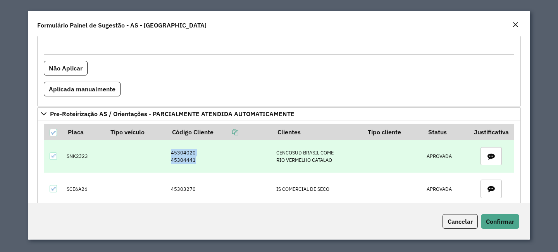
drag, startPoint x: 200, startPoint y: 159, endPoint x: 162, endPoint y: 161, distance: 38.8
click at [162, 161] on tr "SNK2J23 45304020 45304441 CENCOSUD [GEOGRAPHIC_DATA] COME RIO VERMELHO CATALAO …" at bounding box center [279, 156] width 470 height 33
click at [77, 154] on td "SNK2J23" at bounding box center [84, 156] width 43 height 33
click at [240, 160] on td "45304020 45304441" at bounding box center [220, 156] width 106 height 33
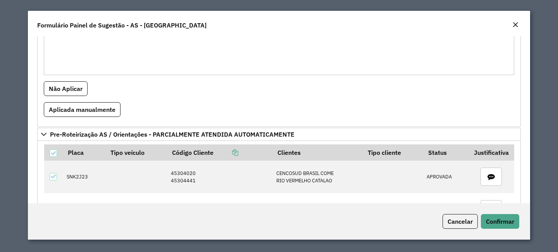
scroll to position [442, 0]
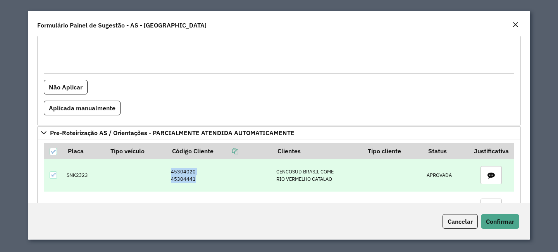
drag, startPoint x: 168, startPoint y: 173, endPoint x: 199, endPoint y: 182, distance: 32.4
click at [199, 182] on td "45304020 45304441" at bounding box center [220, 175] width 106 height 33
copy td "45304020 45304441"
click at [78, 179] on td "SNK2J23" at bounding box center [84, 175] width 43 height 33
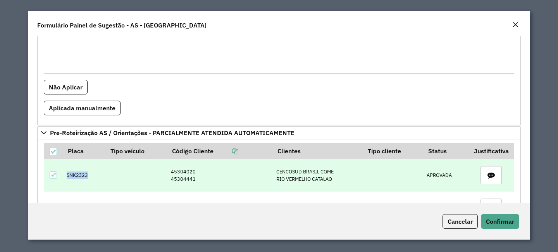
copy td "SNK2J23"
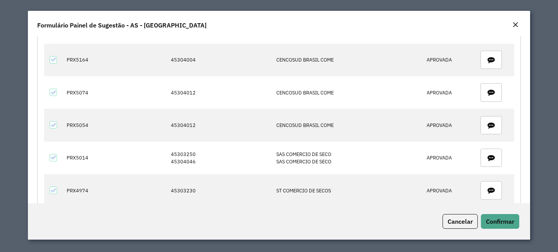
scroll to position [558, 0]
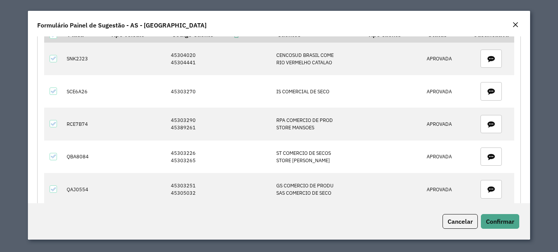
drag, startPoint x: 529, startPoint y: 124, endPoint x: 528, endPoint y: 98, distance: 25.2
click at [528, 98] on div "**********" at bounding box center [279, 119] width 502 height 167
drag, startPoint x: 529, startPoint y: 124, endPoint x: 526, endPoint y: 108, distance: 16.7
click at [526, 108] on div "**********" at bounding box center [279, 119] width 502 height 167
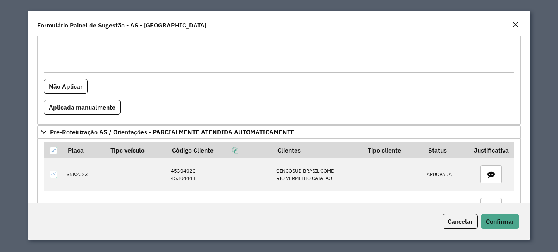
scroll to position [524, 0]
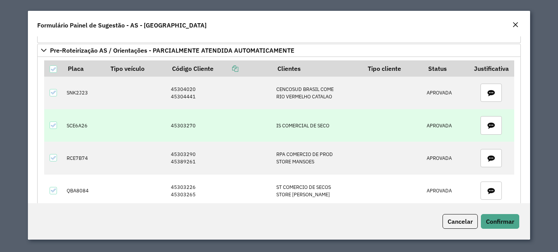
click at [182, 129] on td "45303270" at bounding box center [220, 125] width 106 height 33
copy td "45303270"
click at [80, 127] on td "SCE6A26" at bounding box center [84, 125] width 43 height 33
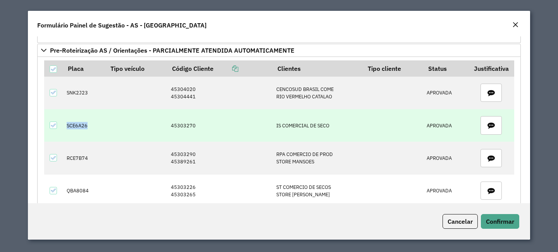
copy td "SCE6A26"
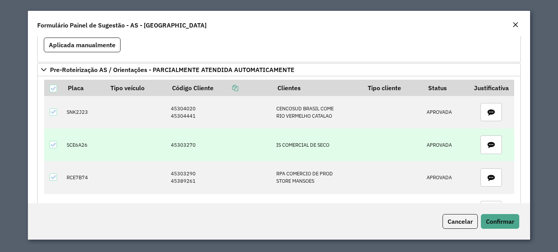
scroll to position [505, 0]
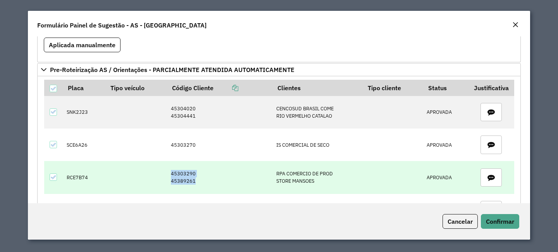
drag, startPoint x: 170, startPoint y: 172, endPoint x: 210, endPoint y: 182, distance: 41.1
click at [210, 182] on td "45303290 45389261" at bounding box center [220, 177] width 106 height 33
copy td "45303290 45389261"
click at [83, 177] on td "RCE7B74" at bounding box center [84, 177] width 43 height 33
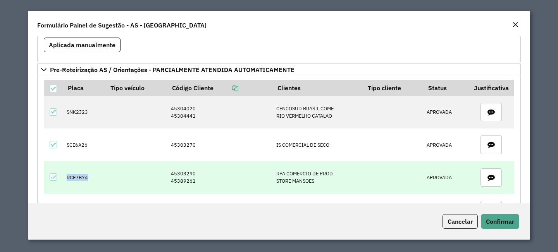
copy td "RCE7B74"
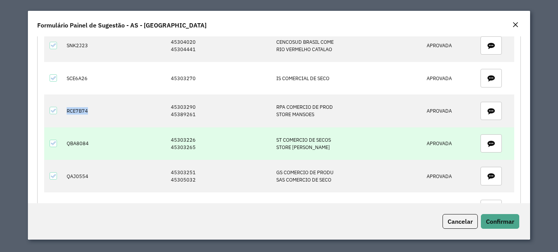
scroll to position [571, 0]
drag, startPoint x: 170, startPoint y: 139, endPoint x: 195, endPoint y: 148, distance: 26.5
click at [195, 148] on td "45303226 45303265" at bounding box center [220, 144] width 106 height 33
drag, startPoint x: 170, startPoint y: 141, endPoint x: 200, endPoint y: 147, distance: 30.3
click at [200, 147] on td "45303226 45303265" at bounding box center [220, 144] width 106 height 33
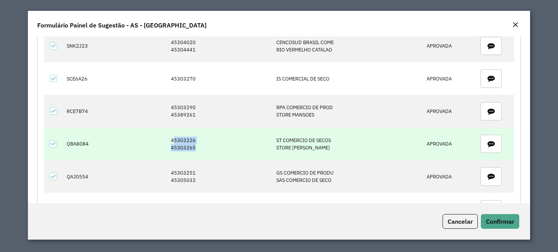
drag, startPoint x: 170, startPoint y: 141, endPoint x: 197, endPoint y: 148, distance: 27.2
click at [197, 148] on td "45303226 45303265" at bounding box center [220, 144] width 106 height 33
drag, startPoint x: 170, startPoint y: 139, endPoint x: 201, endPoint y: 147, distance: 31.8
click at [201, 147] on td "45303226 45303265" at bounding box center [220, 144] width 106 height 33
drag, startPoint x: 170, startPoint y: 142, endPoint x: 195, endPoint y: 147, distance: 24.8
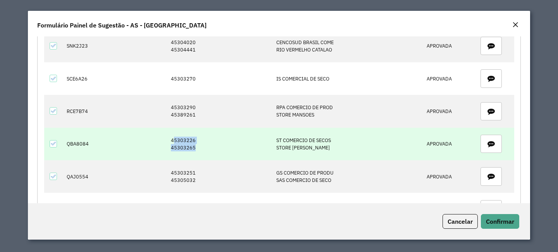
click at [195, 147] on td "45303226 45303265" at bounding box center [220, 144] width 106 height 33
drag, startPoint x: 168, startPoint y: 140, endPoint x: 201, endPoint y: 144, distance: 33.6
click at [201, 144] on td "45303226 45303265" at bounding box center [220, 144] width 106 height 33
copy td "45303226 45303265"
click at [79, 145] on td "QBA8084" at bounding box center [84, 144] width 43 height 33
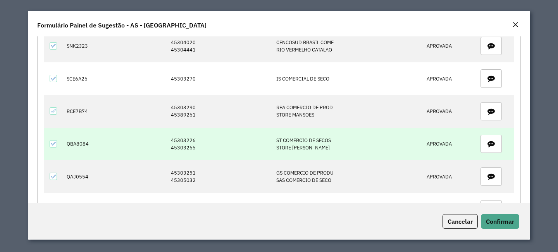
click at [79, 145] on td "QBA8084" at bounding box center [84, 144] width 43 height 33
copy td "QBA8084"
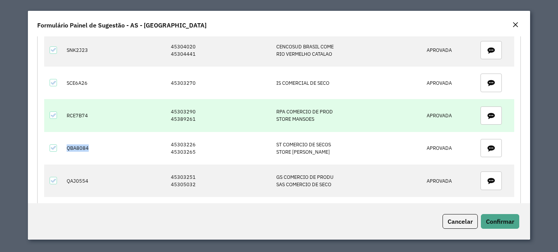
scroll to position [574, 0]
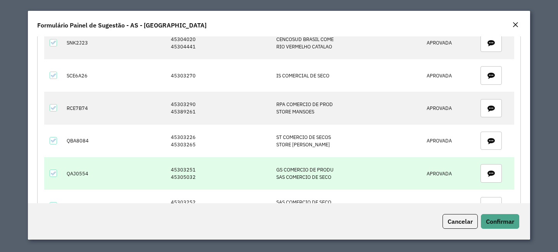
drag, startPoint x: 170, startPoint y: 169, endPoint x: 194, endPoint y: 178, distance: 26.0
click at [194, 178] on td "45303251 45305032" at bounding box center [220, 173] width 106 height 33
drag, startPoint x: 170, startPoint y: 170, endPoint x: 184, endPoint y: 172, distance: 14.0
click at [184, 172] on td "45303251 45305032" at bounding box center [220, 173] width 106 height 33
drag, startPoint x: 169, startPoint y: 172, endPoint x: 196, endPoint y: 179, distance: 27.2
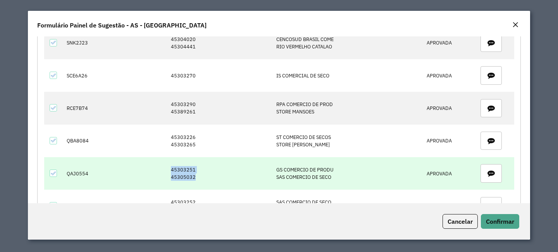
click at [196, 179] on td "45303251 45305032" at bounding box center [220, 173] width 106 height 33
copy td "45303251 45305032"
click at [78, 169] on td "QAJ0554" at bounding box center [84, 173] width 43 height 33
click at [82, 175] on td "QAJ0554" at bounding box center [84, 173] width 43 height 33
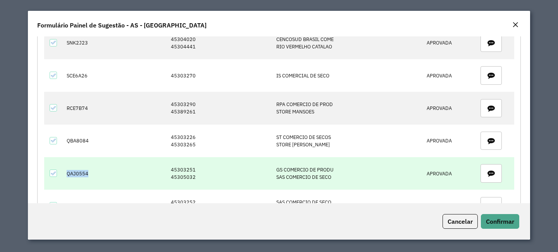
copy td "QAJ0554"
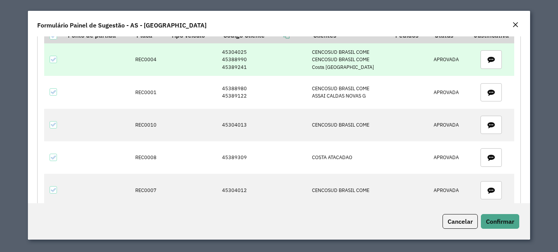
scroll to position [60, 0]
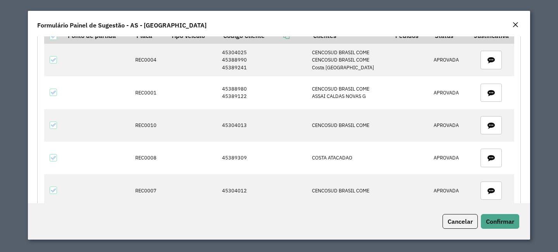
drag, startPoint x: 530, startPoint y: 53, endPoint x: 530, endPoint y: 74, distance: 20.9
click at [530, 74] on modal-container "**********" at bounding box center [279, 126] width 558 height 252
drag, startPoint x: 529, startPoint y: 56, endPoint x: 528, endPoint y: 71, distance: 15.2
click at [528, 76] on div "**********" at bounding box center [279, 119] width 502 height 167
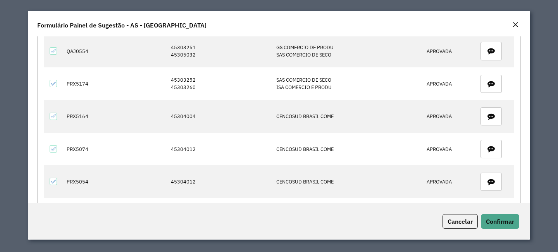
scroll to position [696, 0]
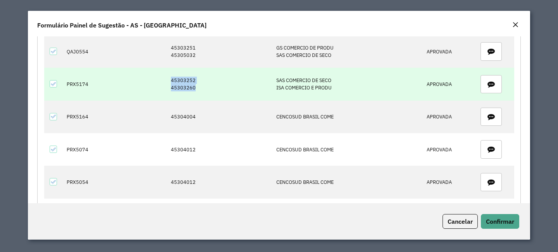
drag, startPoint x: 169, startPoint y: 81, endPoint x: 201, endPoint y: 90, distance: 32.7
click at [201, 90] on td "45303252 45303260" at bounding box center [220, 84] width 106 height 33
click at [81, 84] on td "PRX5174" at bounding box center [84, 84] width 43 height 33
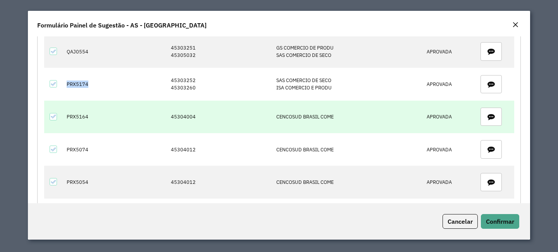
click at [185, 119] on td "45304004" at bounding box center [220, 117] width 106 height 33
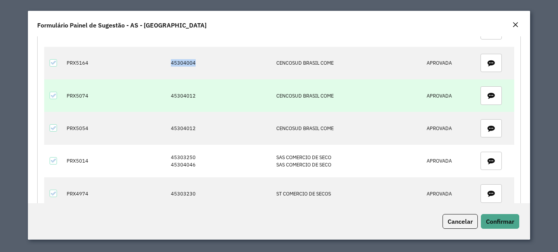
scroll to position [749, 0]
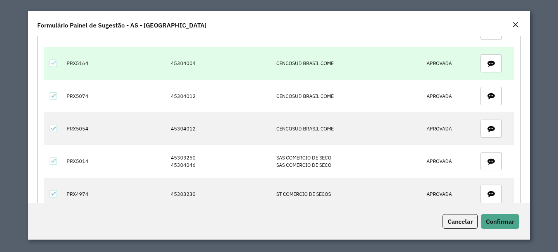
click at [76, 65] on td "PRX5164" at bounding box center [84, 63] width 43 height 33
click at [76, 64] on td "PRX5164" at bounding box center [84, 63] width 43 height 33
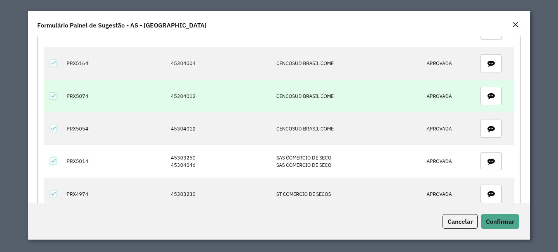
click at [184, 98] on td "45304012" at bounding box center [220, 96] width 106 height 33
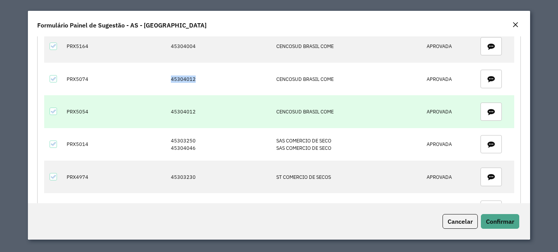
scroll to position [767, 0]
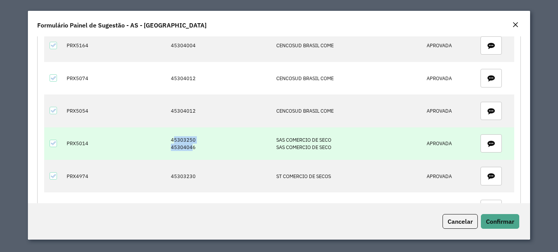
drag, startPoint x: 170, startPoint y: 138, endPoint x: 188, endPoint y: 147, distance: 19.6
click at [188, 147] on td "45303250 45304046" at bounding box center [220, 143] width 106 height 33
drag, startPoint x: 170, startPoint y: 141, endPoint x: 203, endPoint y: 146, distance: 33.3
click at [203, 146] on td "45303250 45304046" at bounding box center [220, 143] width 106 height 33
drag, startPoint x: 171, startPoint y: 140, endPoint x: 186, endPoint y: 140, distance: 15.1
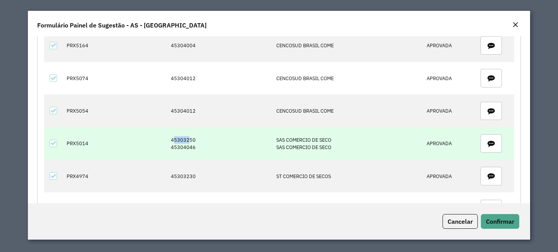
click at [186, 140] on td "45303250 45304046" at bounding box center [220, 143] width 106 height 33
drag, startPoint x: 169, startPoint y: 139, endPoint x: 198, endPoint y: 146, distance: 29.4
click at [198, 146] on td "45303250 45304046" at bounding box center [220, 143] width 106 height 33
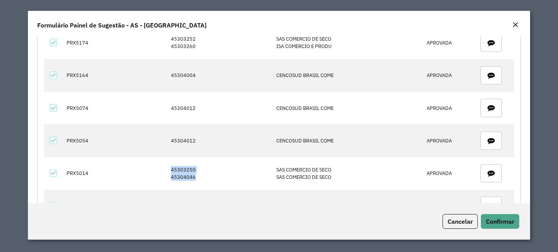
scroll to position [745, 0]
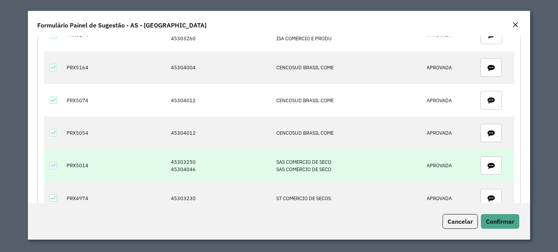
click at [76, 168] on td "PRX5014" at bounding box center [84, 166] width 43 height 33
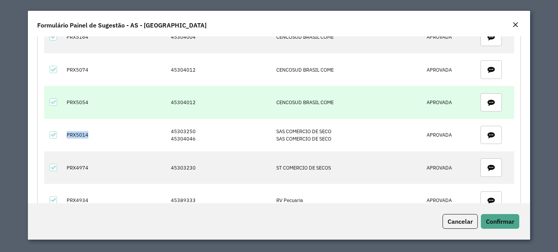
scroll to position [852, 0]
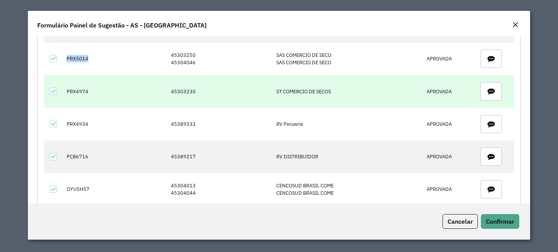
click at [185, 91] on td "45303230" at bounding box center [220, 91] width 106 height 33
click at [187, 93] on td "45303230" at bounding box center [220, 91] width 106 height 33
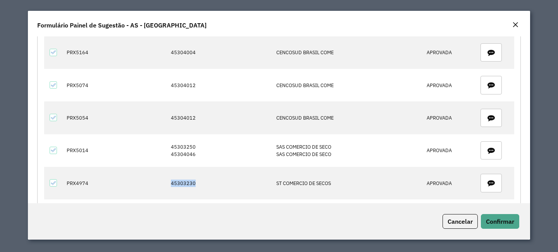
scroll to position [770, 0]
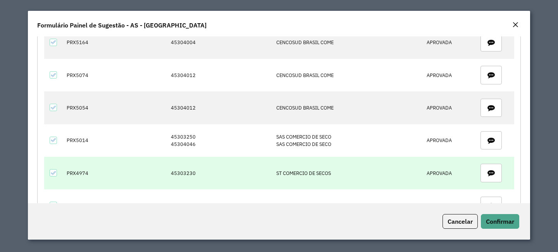
click at [80, 175] on td "PRX4974" at bounding box center [84, 173] width 43 height 33
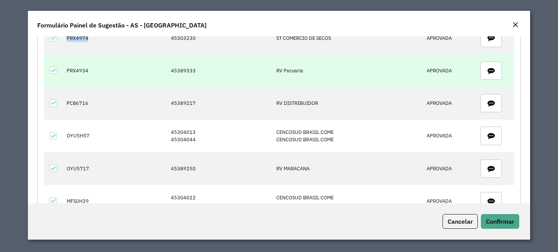
scroll to position [905, 0]
click at [179, 70] on td "45389333" at bounding box center [220, 71] width 106 height 33
click at [179, 69] on td "45389333" at bounding box center [220, 71] width 106 height 33
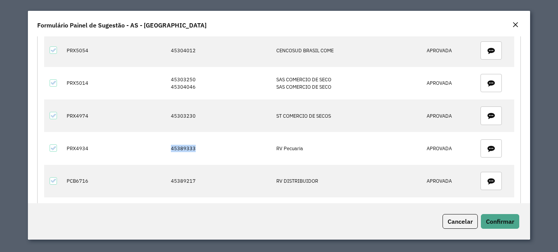
scroll to position [828, 0]
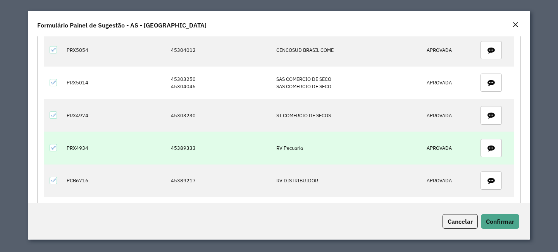
click at [82, 147] on td "PRX4934" at bounding box center [84, 148] width 43 height 33
click at [82, 146] on td "PRX4934" at bounding box center [84, 148] width 43 height 33
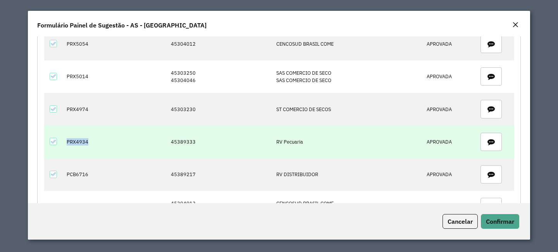
scroll to position [892, 0]
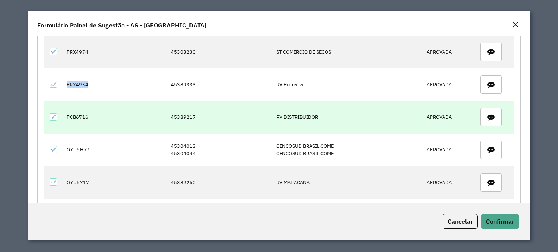
click at [179, 118] on td "45389217" at bounding box center [220, 117] width 106 height 33
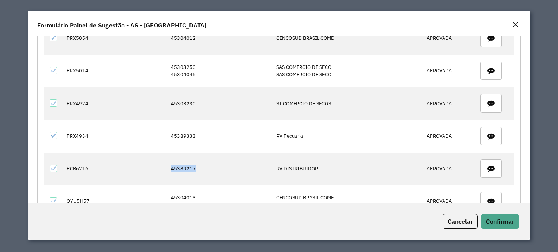
scroll to position [854, 0]
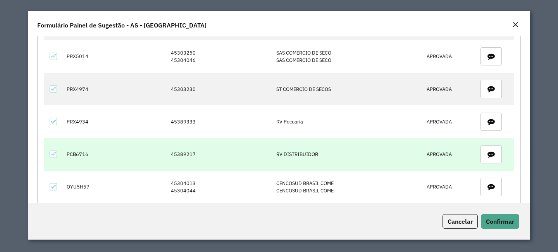
click at [80, 151] on td "PCB6716" at bounding box center [84, 154] width 43 height 33
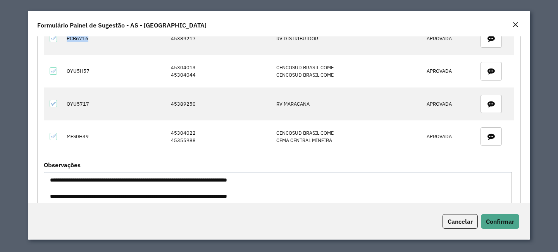
scroll to position [963, 0]
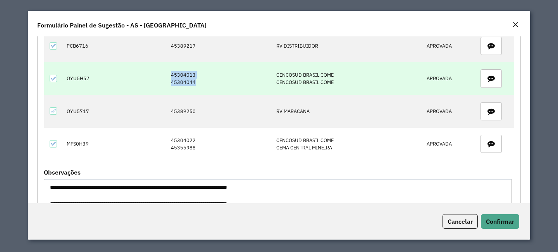
drag, startPoint x: 169, startPoint y: 76, endPoint x: 195, endPoint y: 84, distance: 26.8
click at [195, 84] on td "45304013 45304044" at bounding box center [220, 78] width 106 height 33
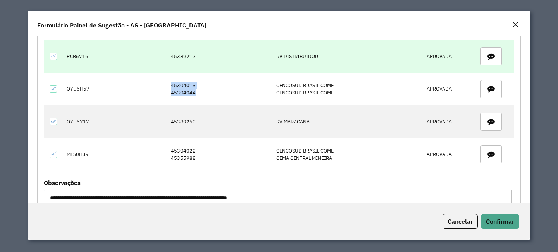
scroll to position [953, 0]
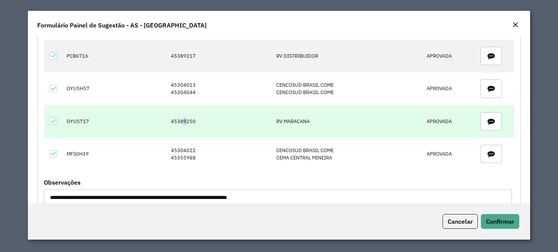
click at [182, 121] on td "45389250" at bounding box center [220, 121] width 106 height 33
click at [183, 121] on td "45389250" at bounding box center [220, 121] width 106 height 33
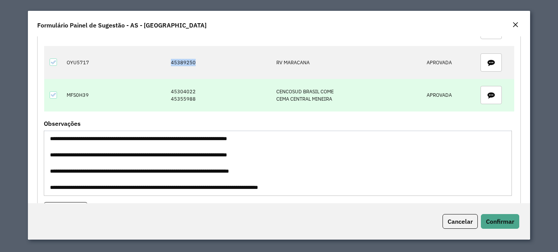
scroll to position [1004, 0]
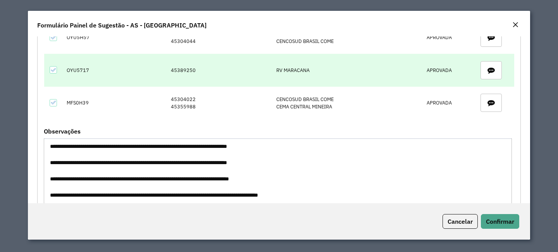
click at [83, 71] on td "OYU5717" at bounding box center [84, 70] width 43 height 33
click at [84, 71] on td "OYU5717" at bounding box center [84, 70] width 43 height 33
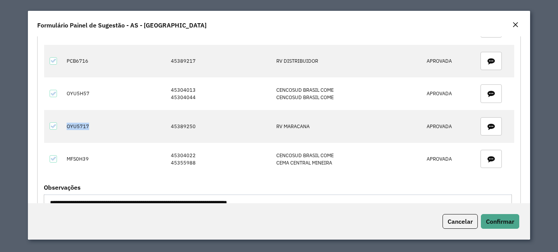
scroll to position [958, 0]
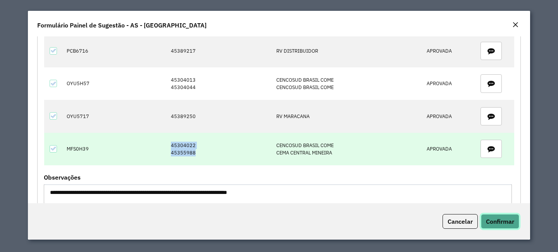
drag, startPoint x: 170, startPoint y: 146, endPoint x: 196, endPoint y: 158, distance: 29.6
click at [196, 158] on td "45304022 45355988" at bounding box center [220, 149] width 106 height 33
click at [75, 150] on td "MFS0H39" at bounding box center [84, 149] width 43 height 33
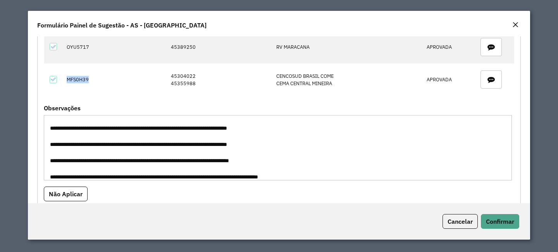
scroll to position [98, 0]
